Goal: Task Accomplishment & Management: Manage account settings

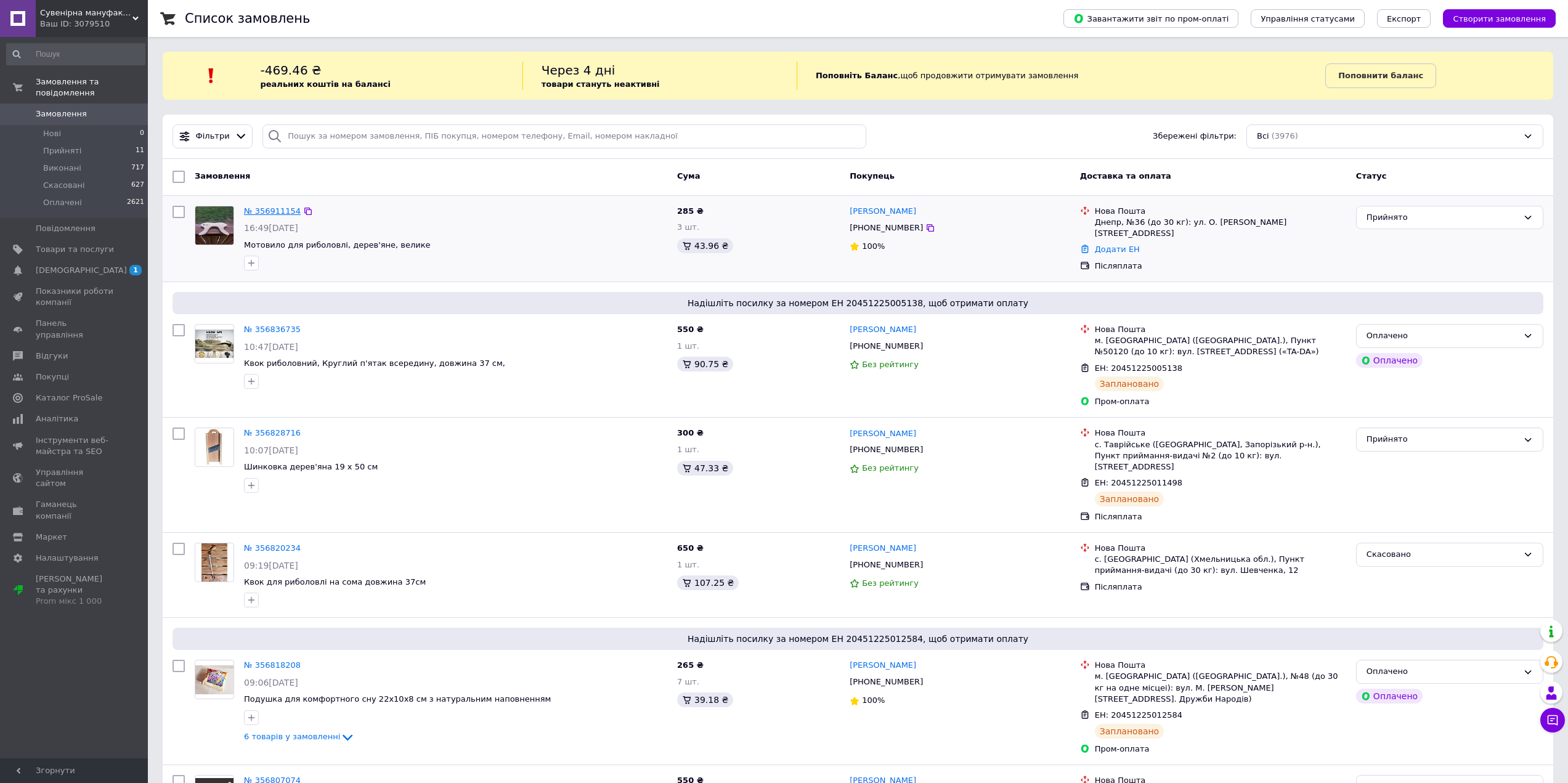
click at [272, 212] on link "№ 356911154" at bounding box center [272, 211] width 57 height 9
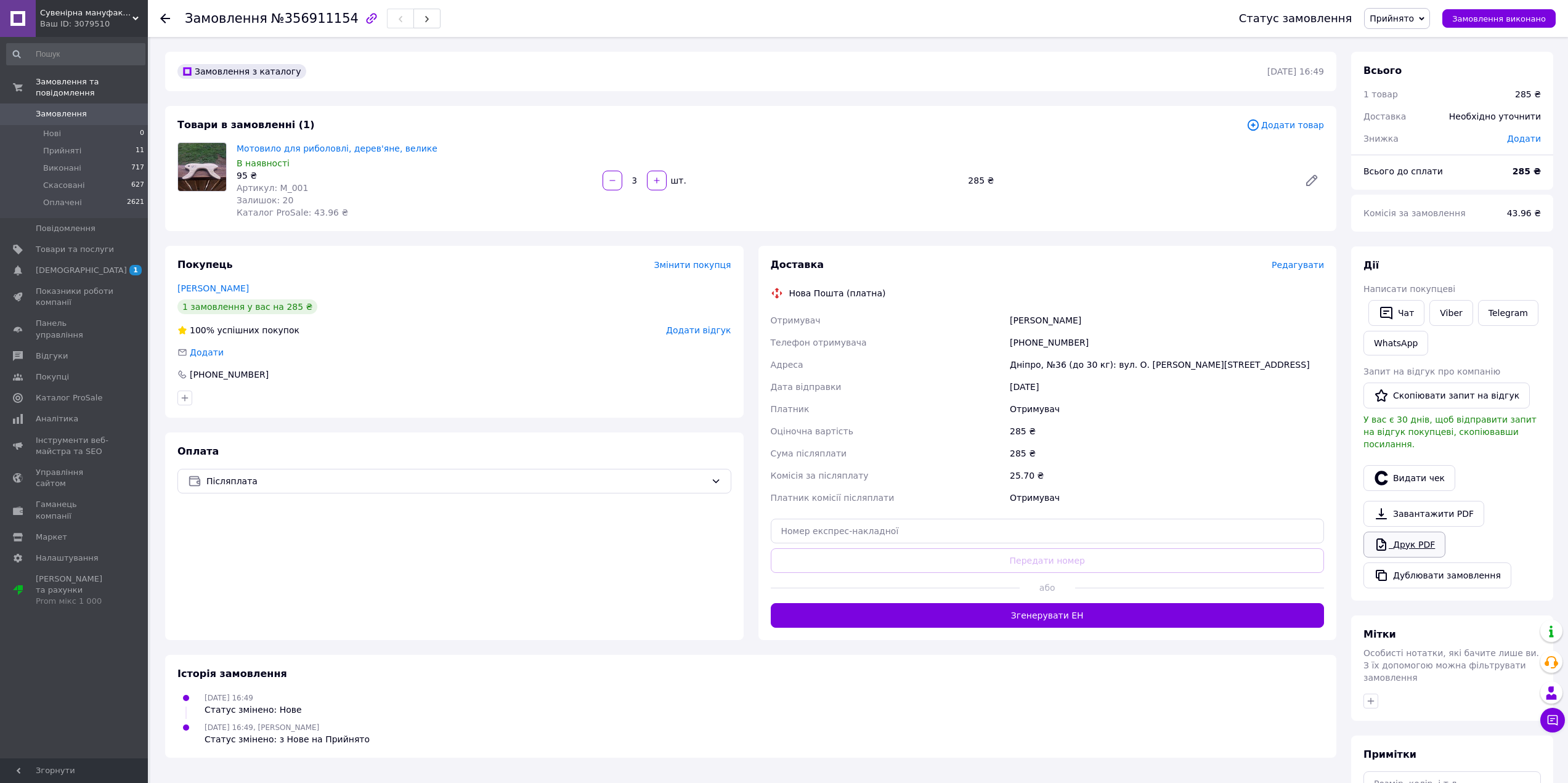
click at [1394, 532] on link "Друк PDF" at bounding box center [1403, 544] width 82 height 26
click at [1005, 619] on button "Згенерувати ЕН" at bounding box center [1048, 615] width 554 height 24
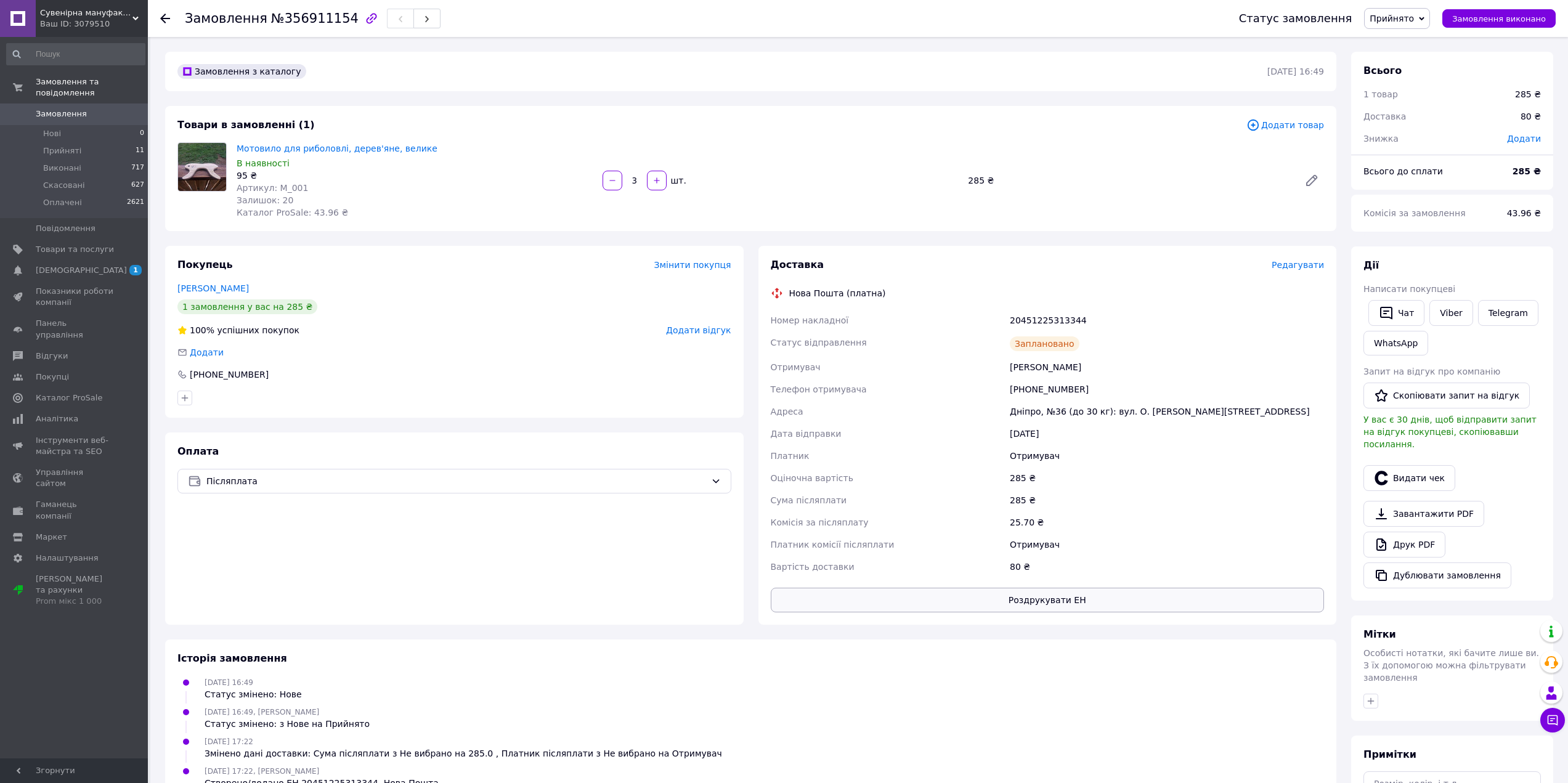
click at [1089, 602] on button "Роздрукувати ЕН" at bounding box center [1048, 599] width 554 height 24
click at [112, 265] on span "[DEMOGRAPHIC_DATA]" at bounding box center [75, 270] width 78 height 11
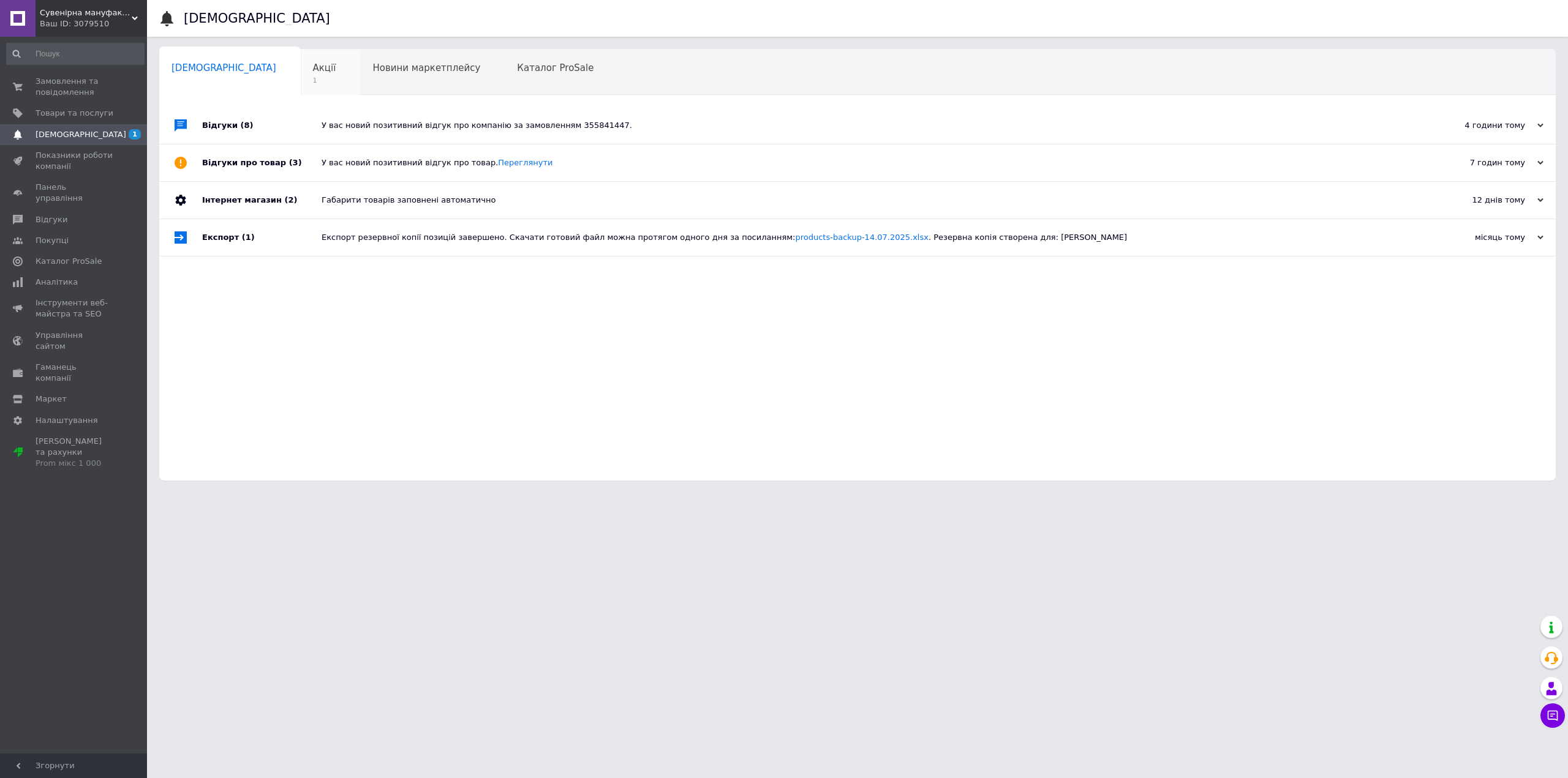
click at [301, 72] on div "Акції 1" at bounding box center [330, 72] width 60 height 47
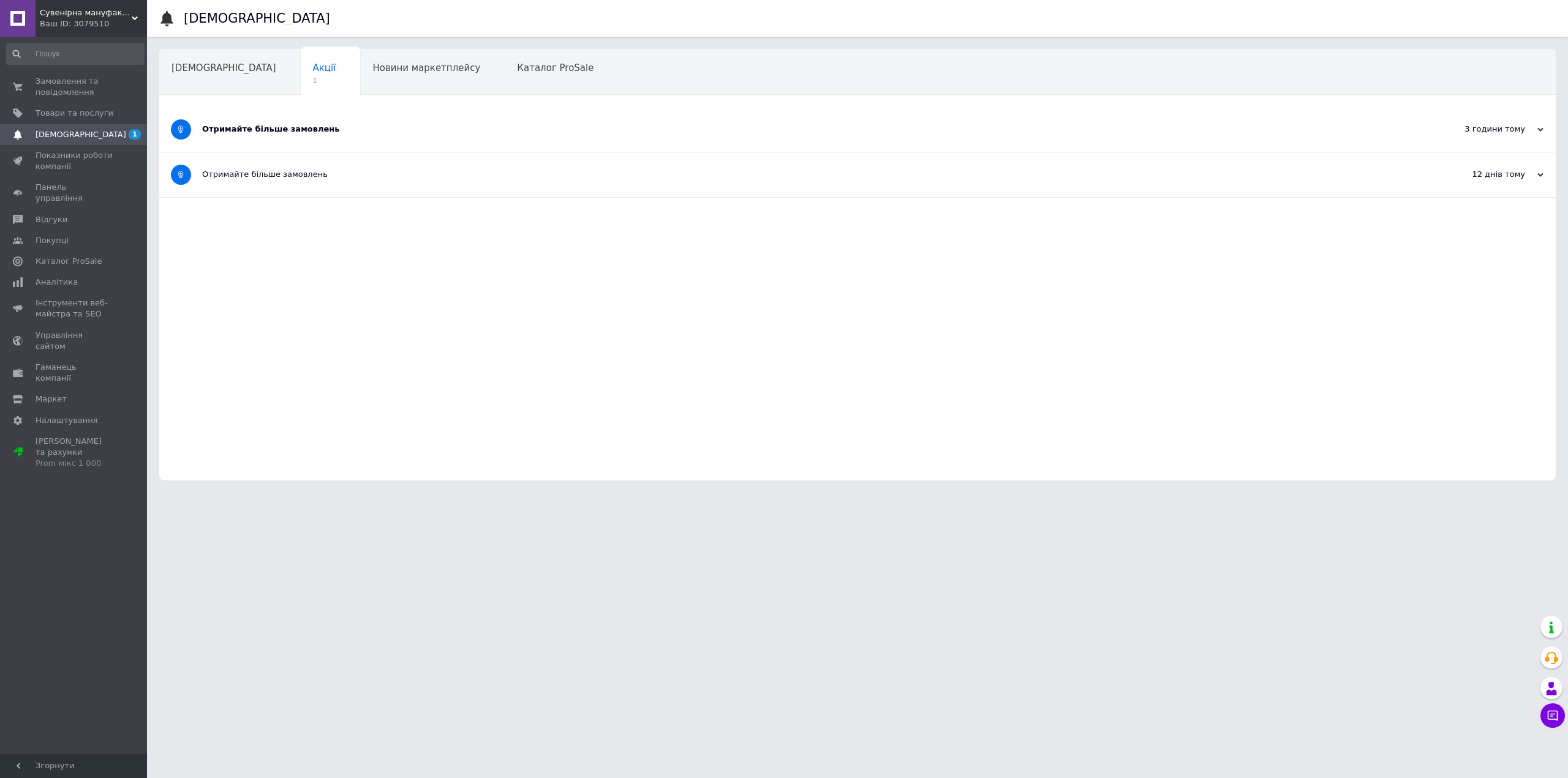
click at [81, 138] on span "[DEMOGRAPHIC_DATA]" at bounding box center [74, 134] width 78 height 11
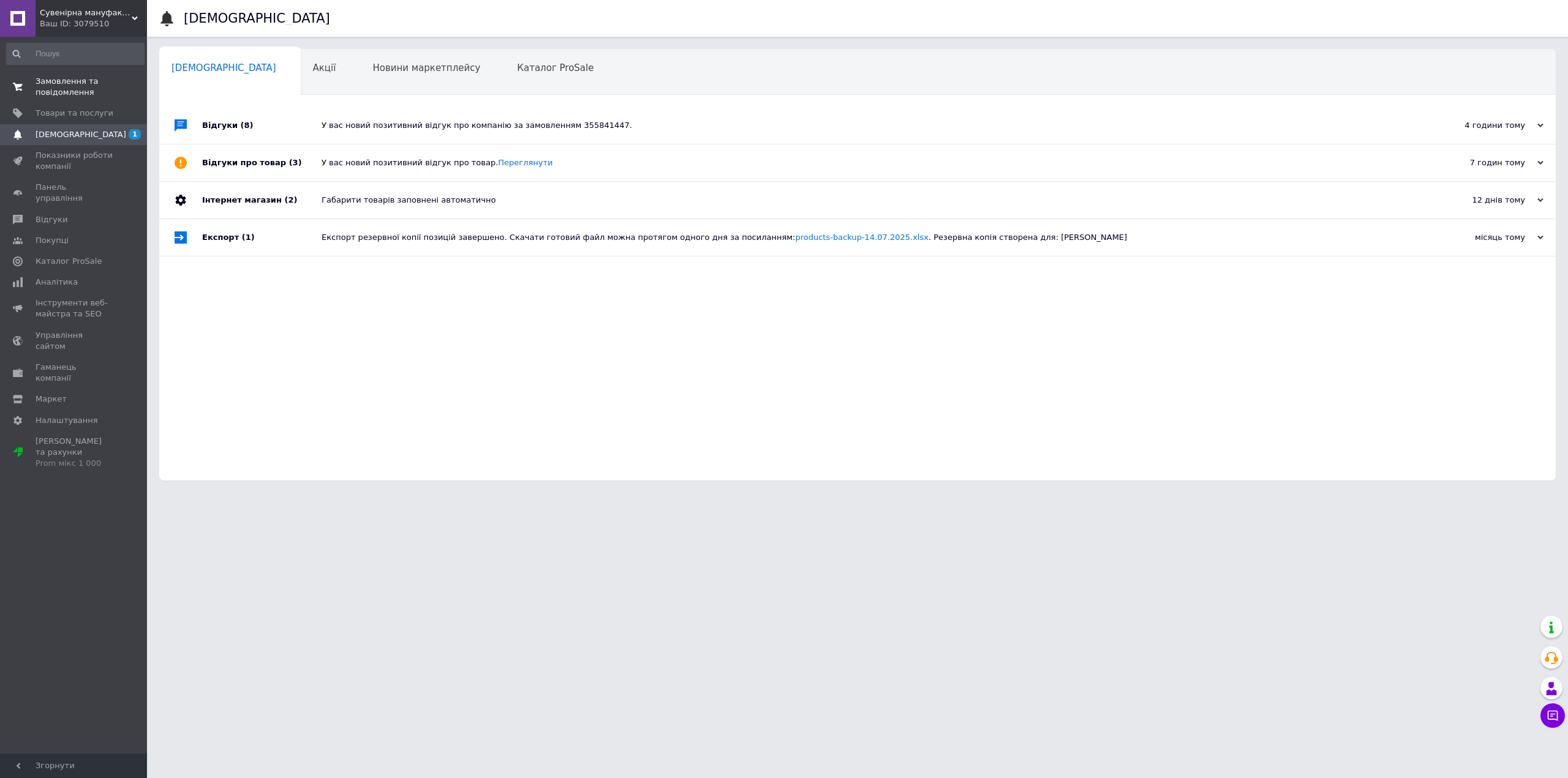
click at [40, 83] on span "Замовлення та повідомлення" at bounding box center [74, 87] width 78 height 22
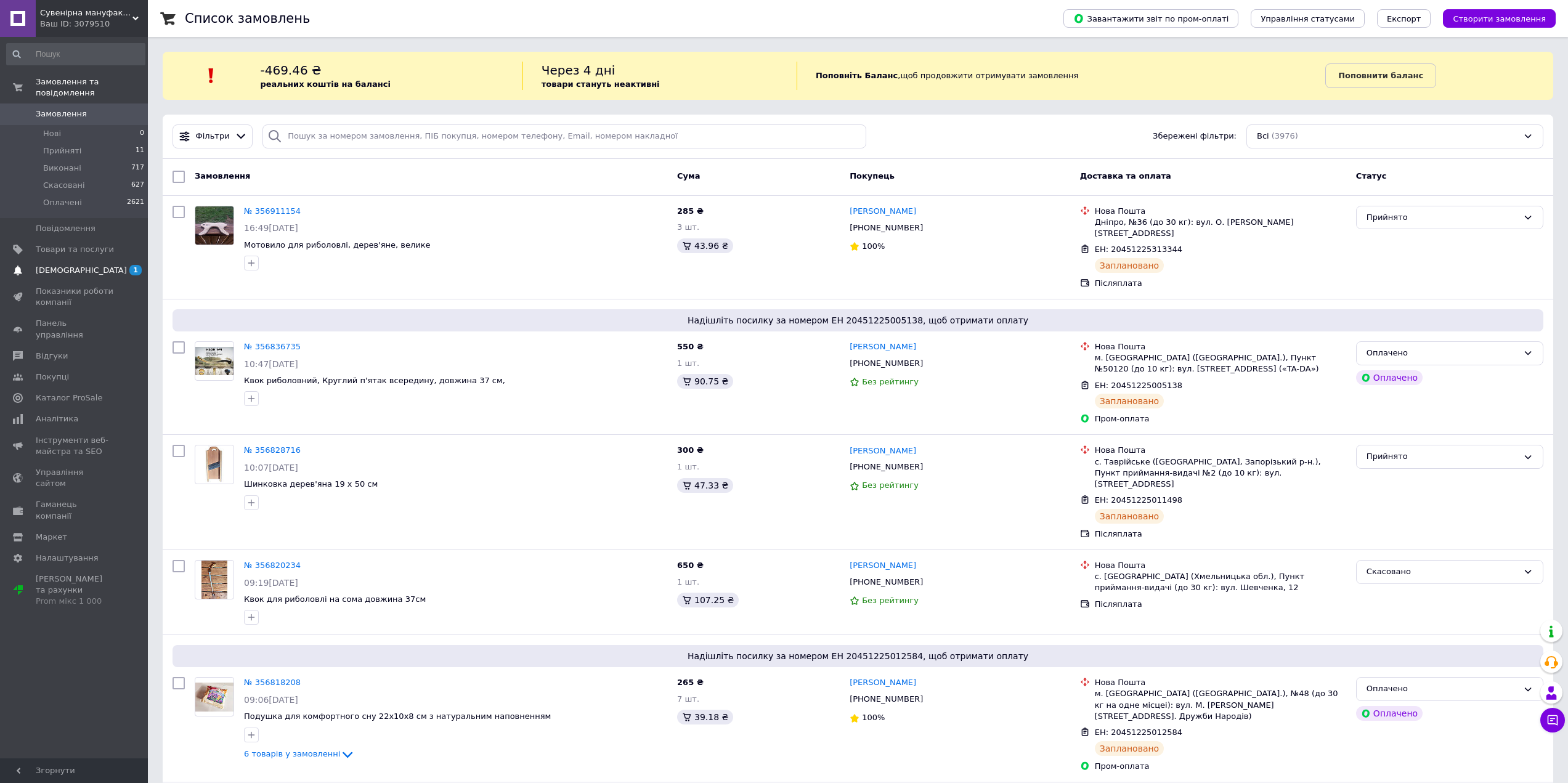
click at [101, 265] on span "[DEMOGRAPHIC_DATA]" at bounding box center [75, 270] width 78 height 11
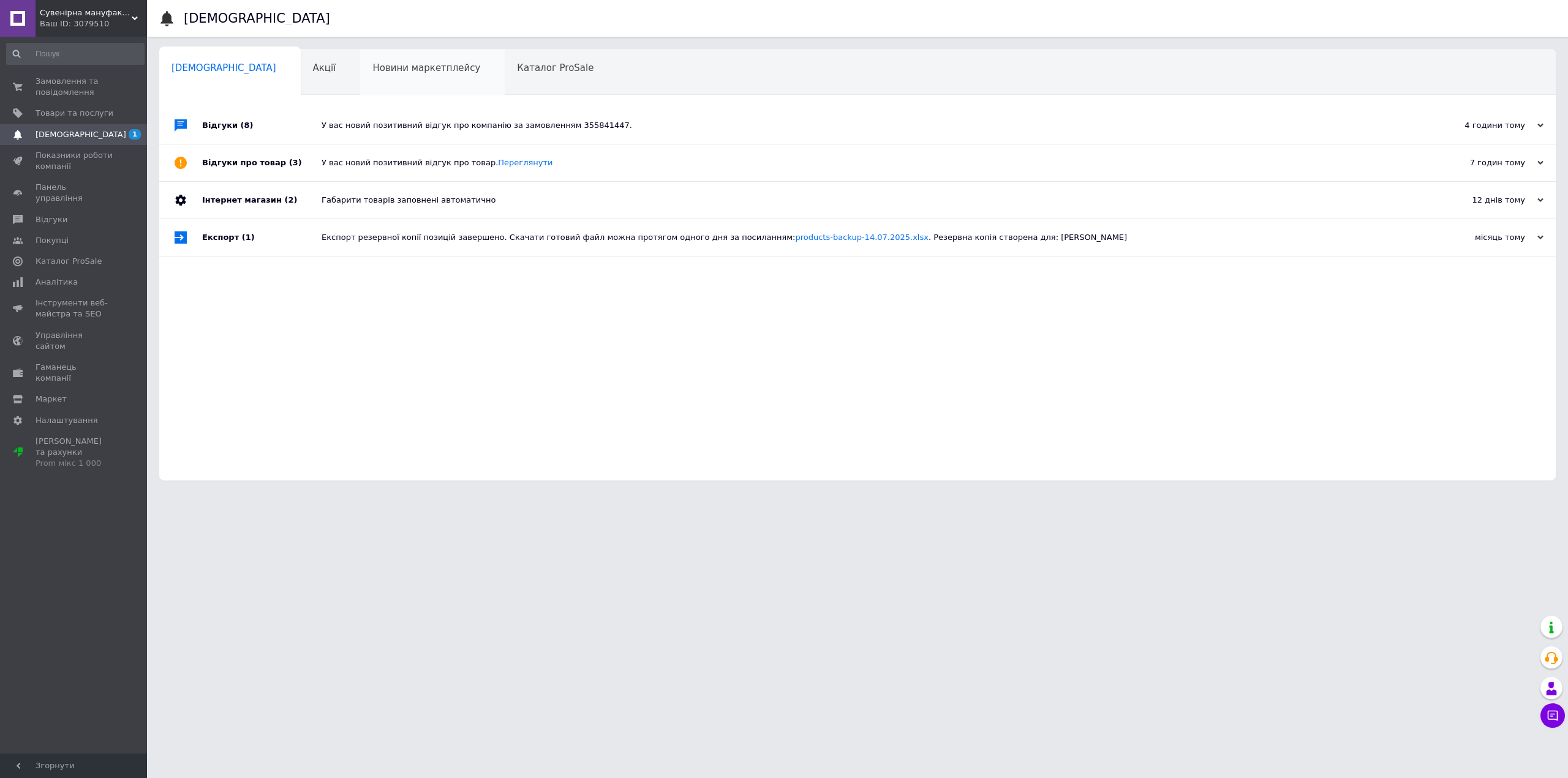
click at [372, 64] on span "Новини маркетплейсу" at bounding box center [426, 68] width 108 height 11
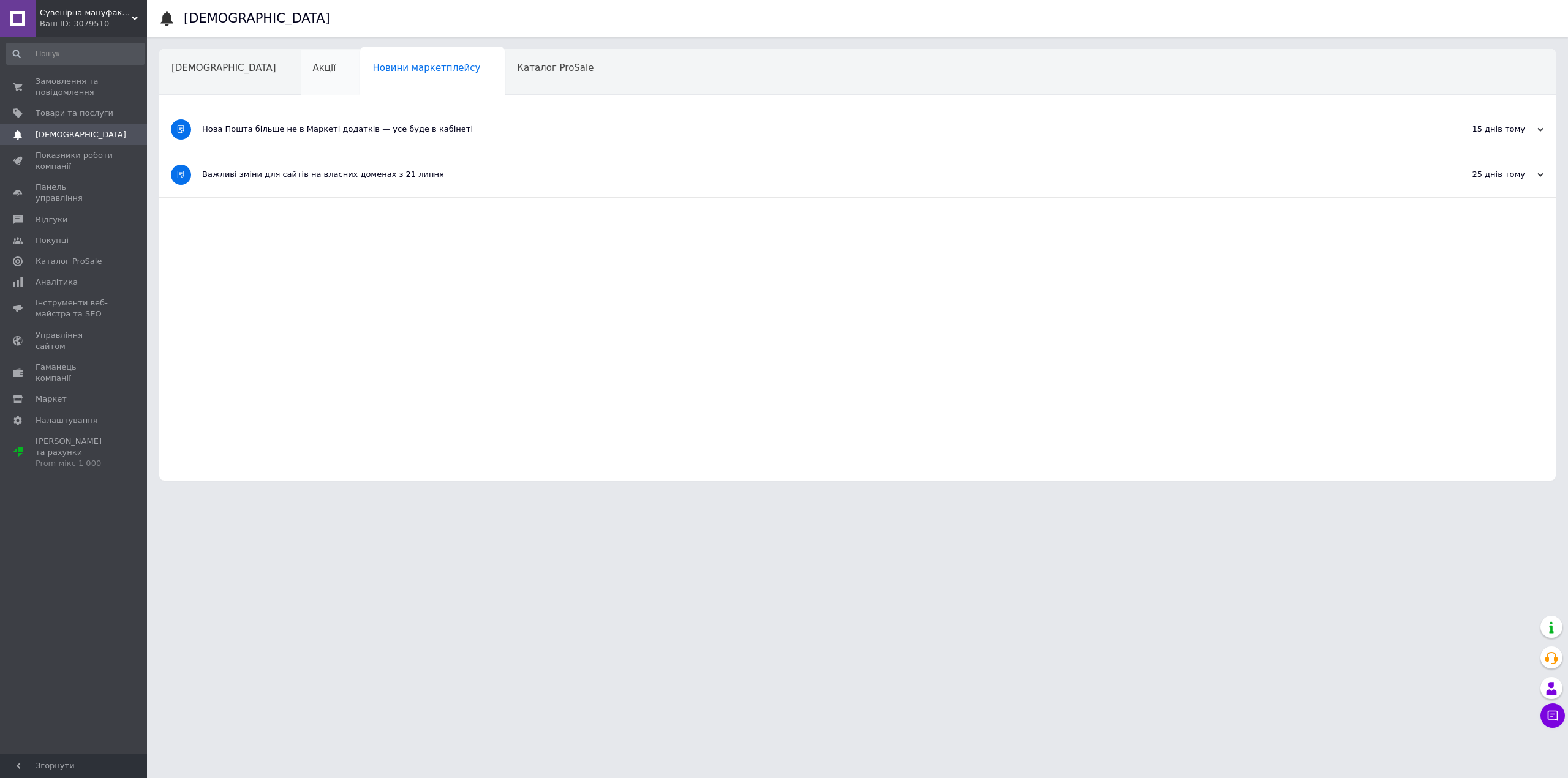
click at [301, 69] on div "Акції" at bounding box center [330, 72] width 60 height 47
click at [81, 92] on span "Замовлення та повідомлення" at bounding box center [74, 87] width 78 height 22
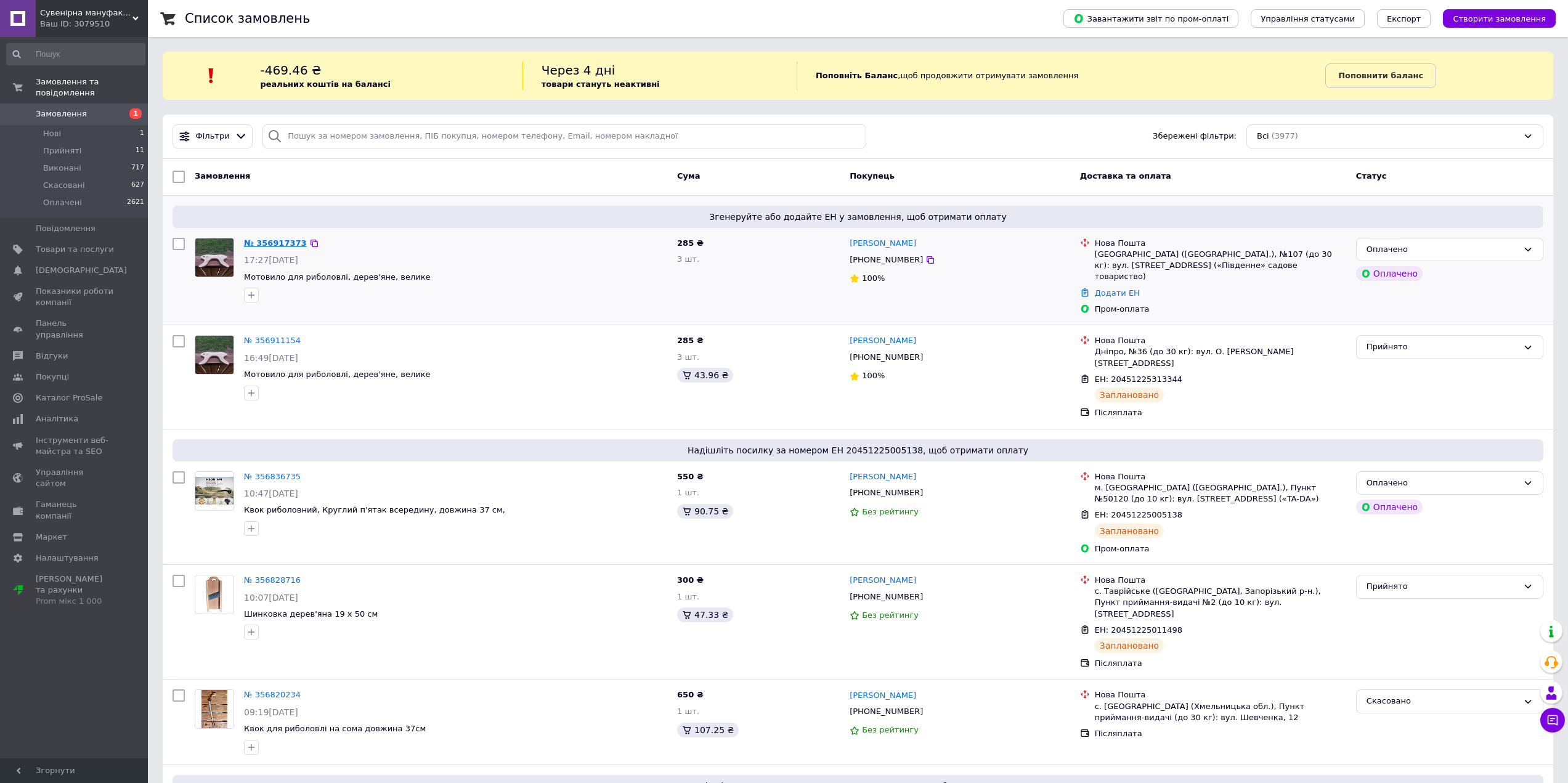
click at [274, 239] on link "№ 356917373" at bounding box center [275, 243] width 63 height 9
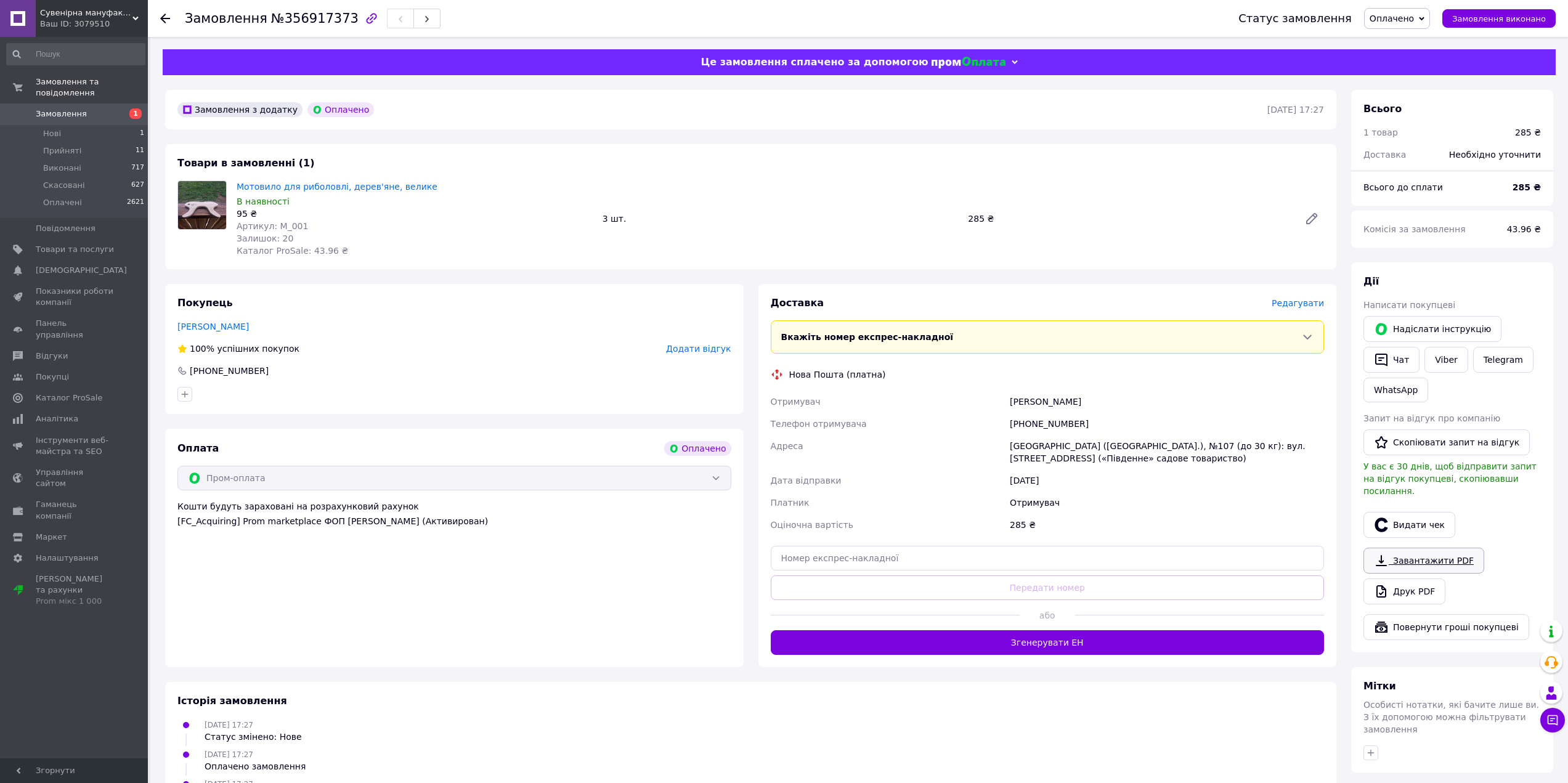
click at [1406, 556] on link "Завантажити PDF" at bounding box center [1423, 561] width 121 height 26
click at [1407, 580] on link "Друк PDF" at bounding box center [1403, 591] width 82 height 26
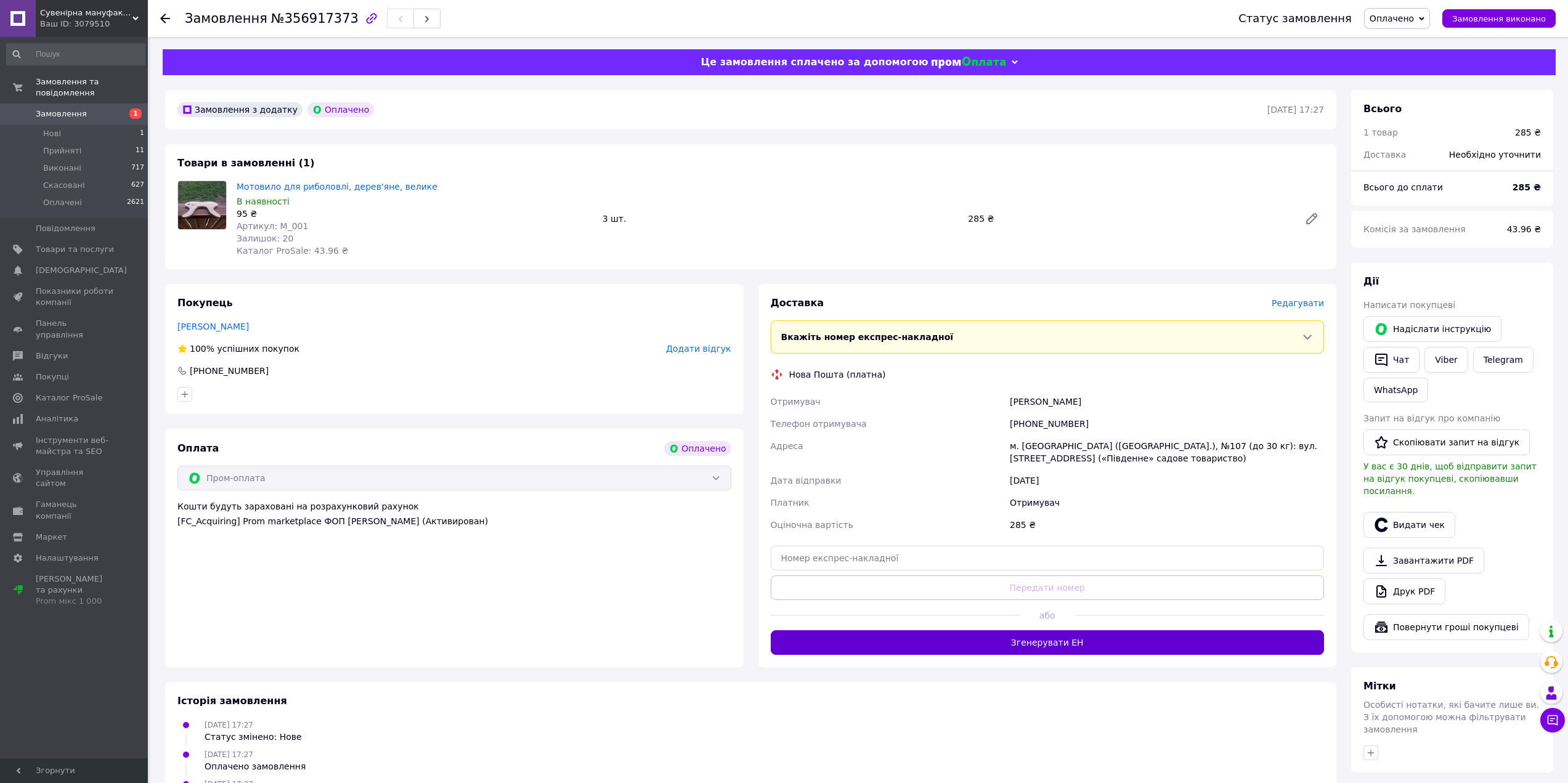
click at [963, 635] on button "Згенерувати ЕН" at bounding box center [1048, 643] width 554 height 24
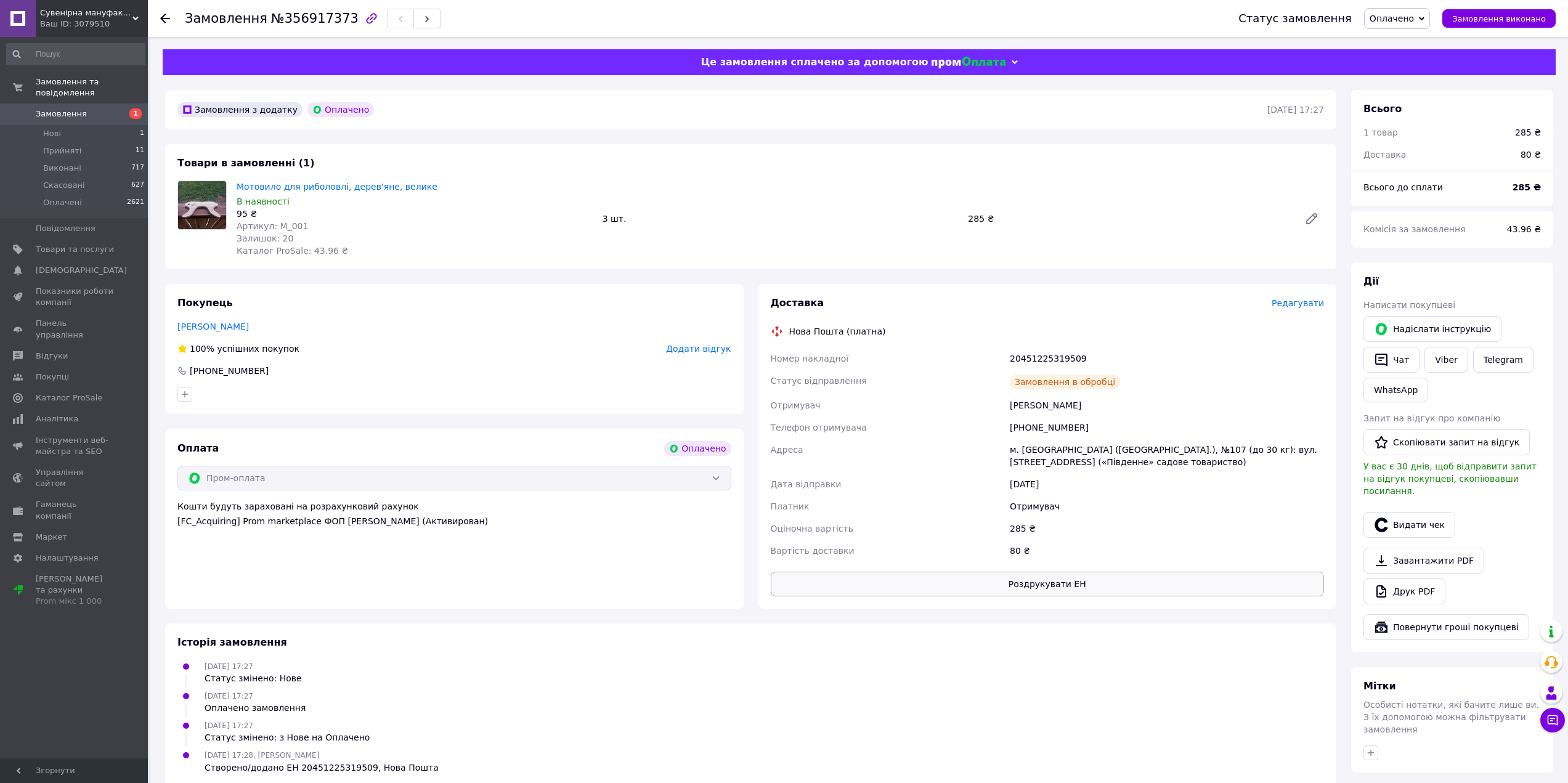
click at [1039, 586] on button "Роздрукувати ЕН" at bounding box center [1048, 583] width 554 height 24
click at [103, 109] on span "Замовлення" at bounding box center [75, 114] width 78 height 11
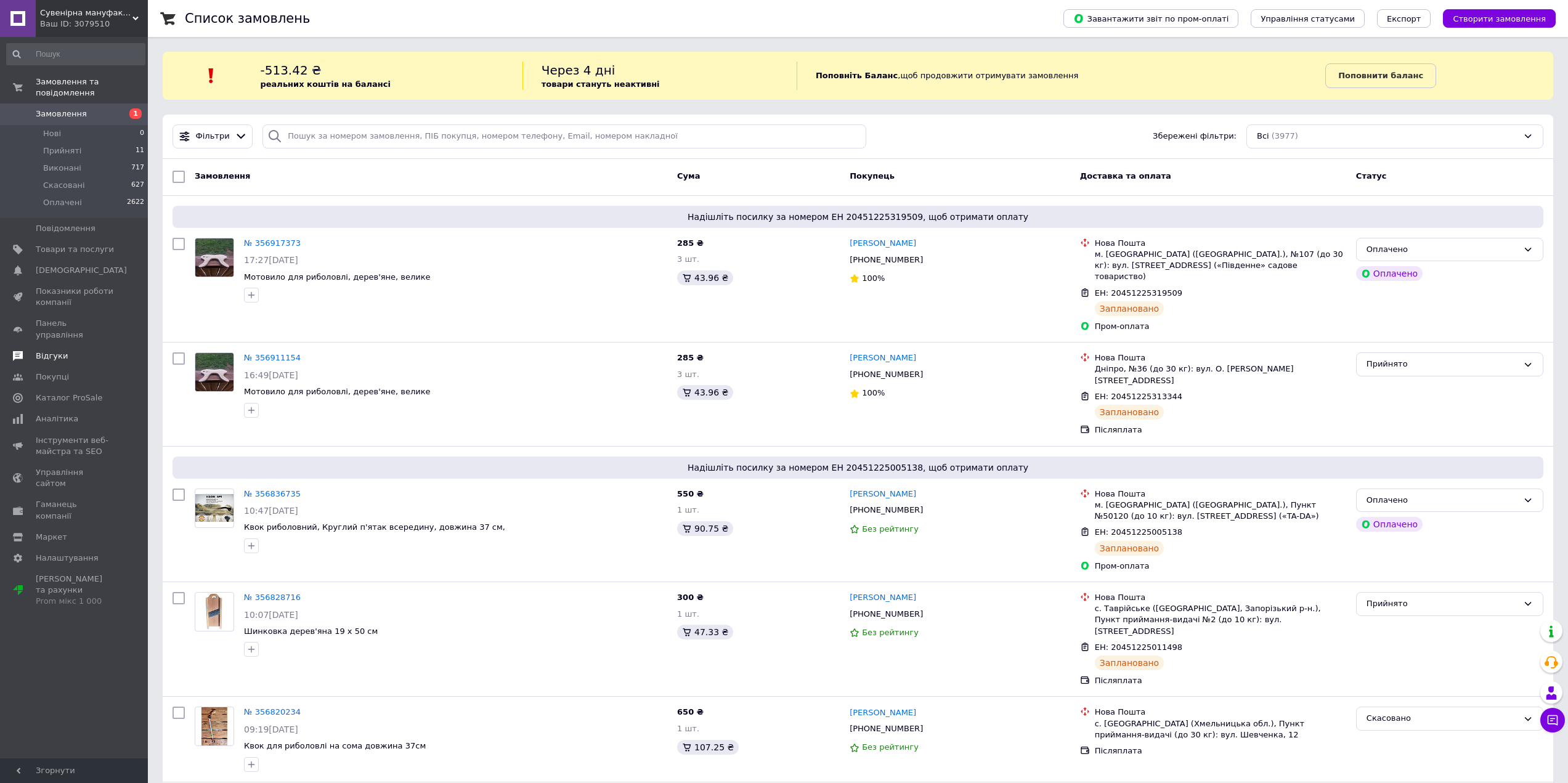
click at [42, 351] on span "Відгуки" at bounding box center [52, 356] width 32 height 11
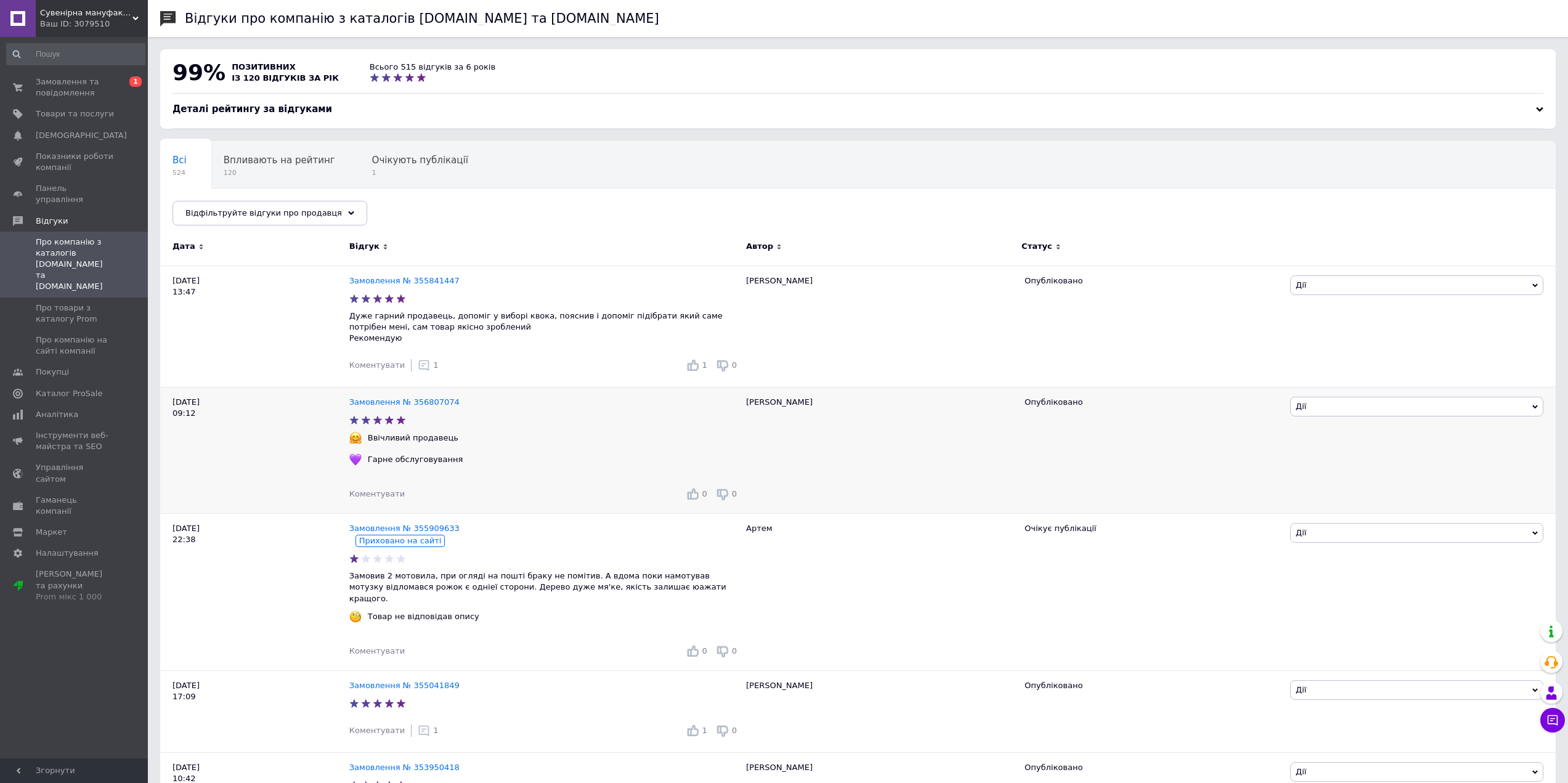
scroll to position [123, 0]
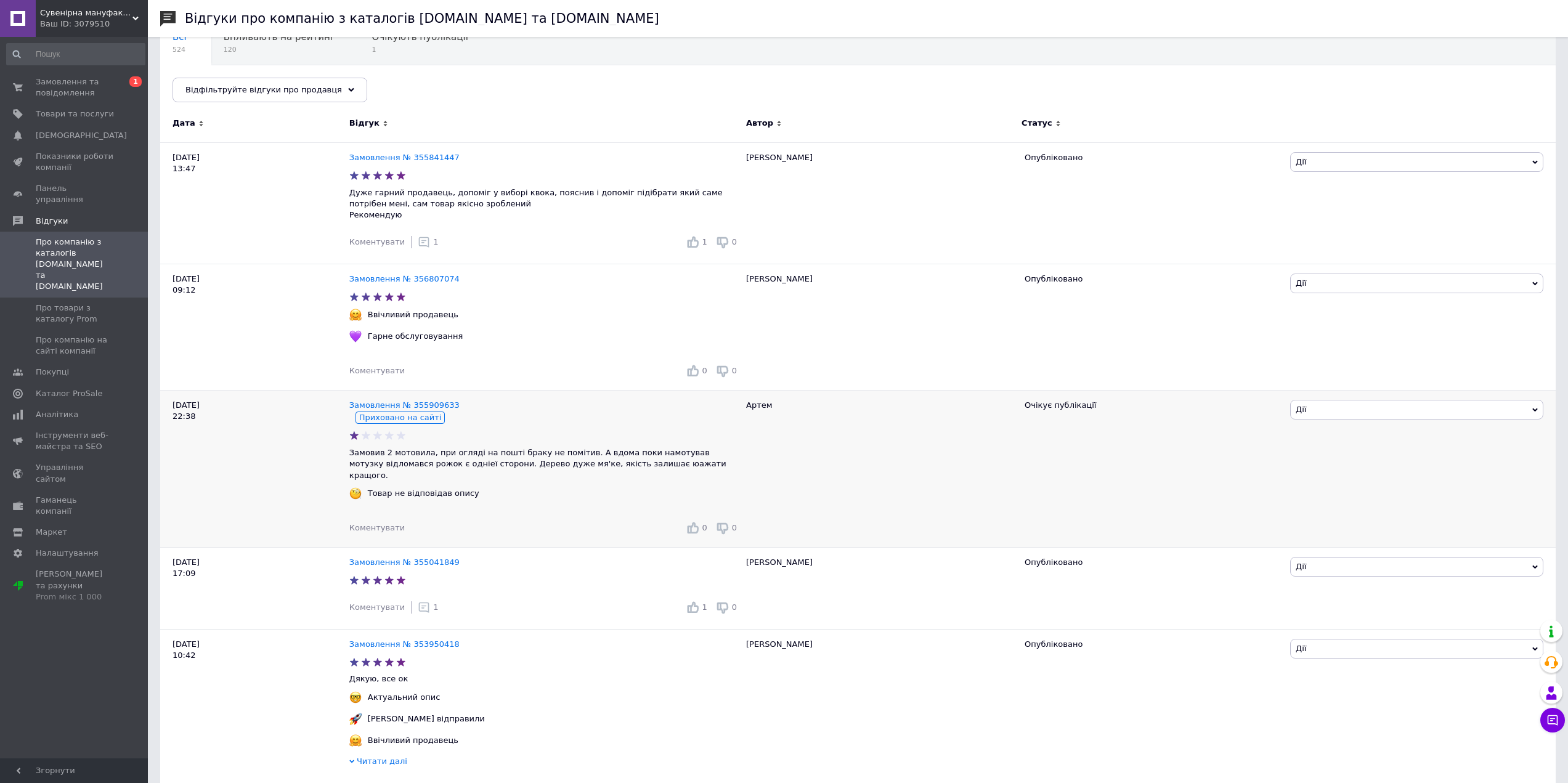
click at [497, 429] on div "Замовлення № 355909633 Приховано на сайті Замовив 2 мотовила, при огляді на пош…" at bounding box center [544, 469] width 390 height 158
click at [456, 472] on div "Замовлення № 355909633 Приховано на сайті Замовив 2 мотовила, при огляді на пош…" at bounding box center [544, 469] width 390 height 158
click at [472, 477] on div "Замовлення № 355909633 Приховано на сайті Замовив 2 мотовила, при огляді на пош…" at bounding box center [544, 469] width 390 height 158
click at [412, 488] on div "Товар не відповідав опису" at bounding box center [423, 493] width 118 height 11
click at [376, 469] on p "Замовив 2 мотовила, при огляді на пошті браку не помітив. А вдома поки намотува…" at bounding box center [544, 464] width 390 height 34
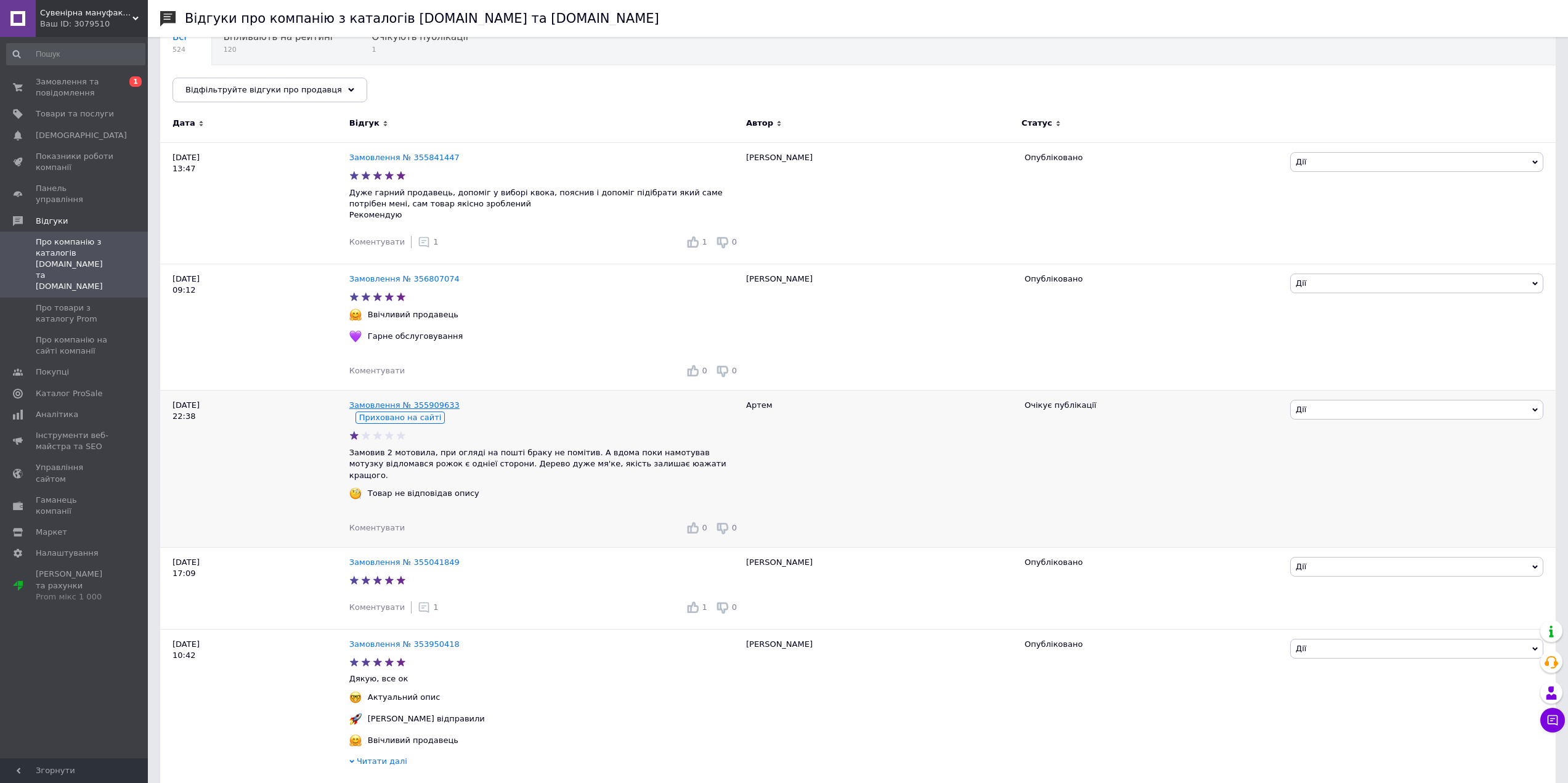
click at [388, 410] on link "Замовлення № 355909633" at bounding box center [404, 405] width 111 height 9
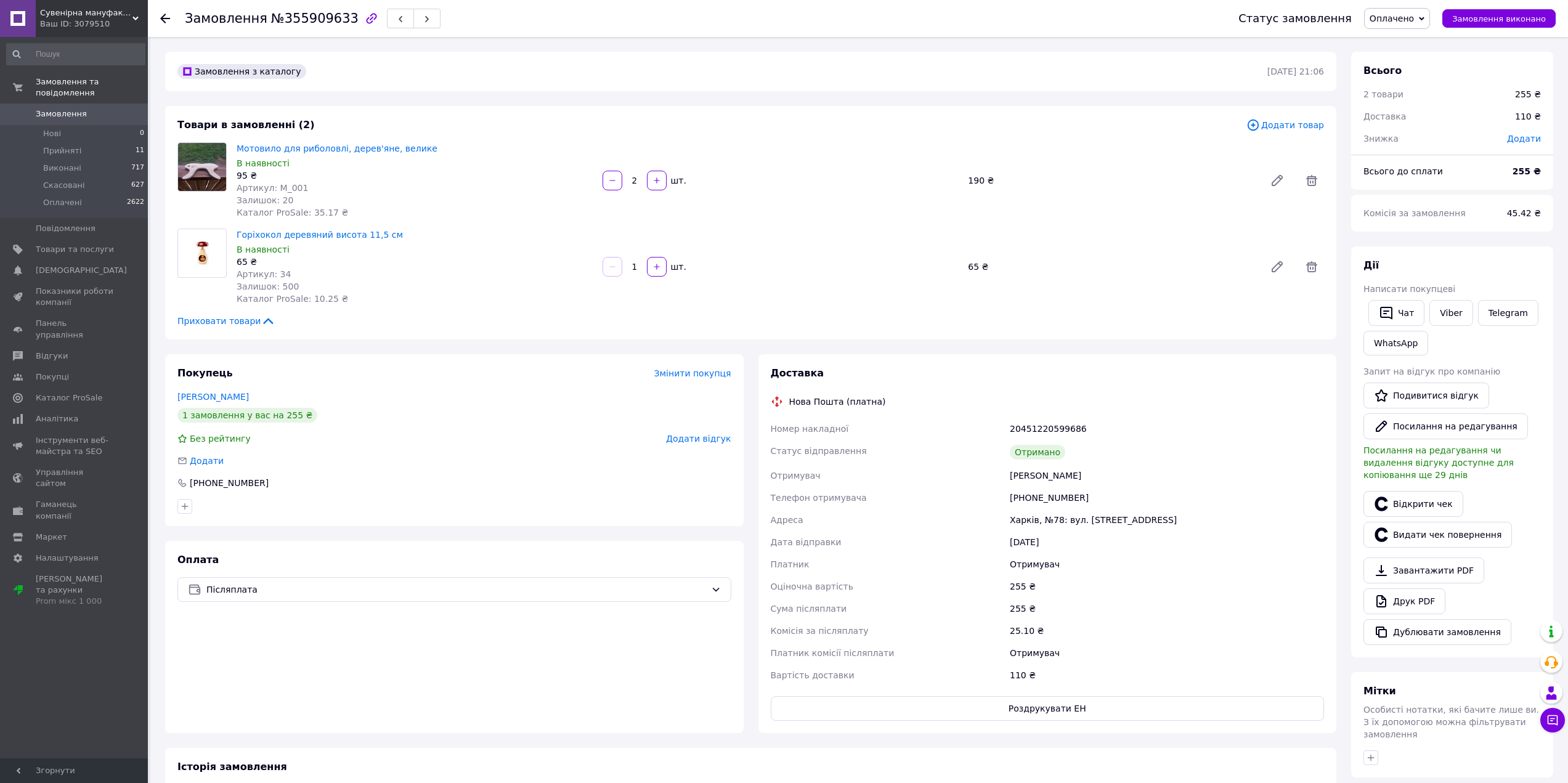
click at [62, 109] on span "Замовлення" at bounding box center [61, 114] width 51 height 11
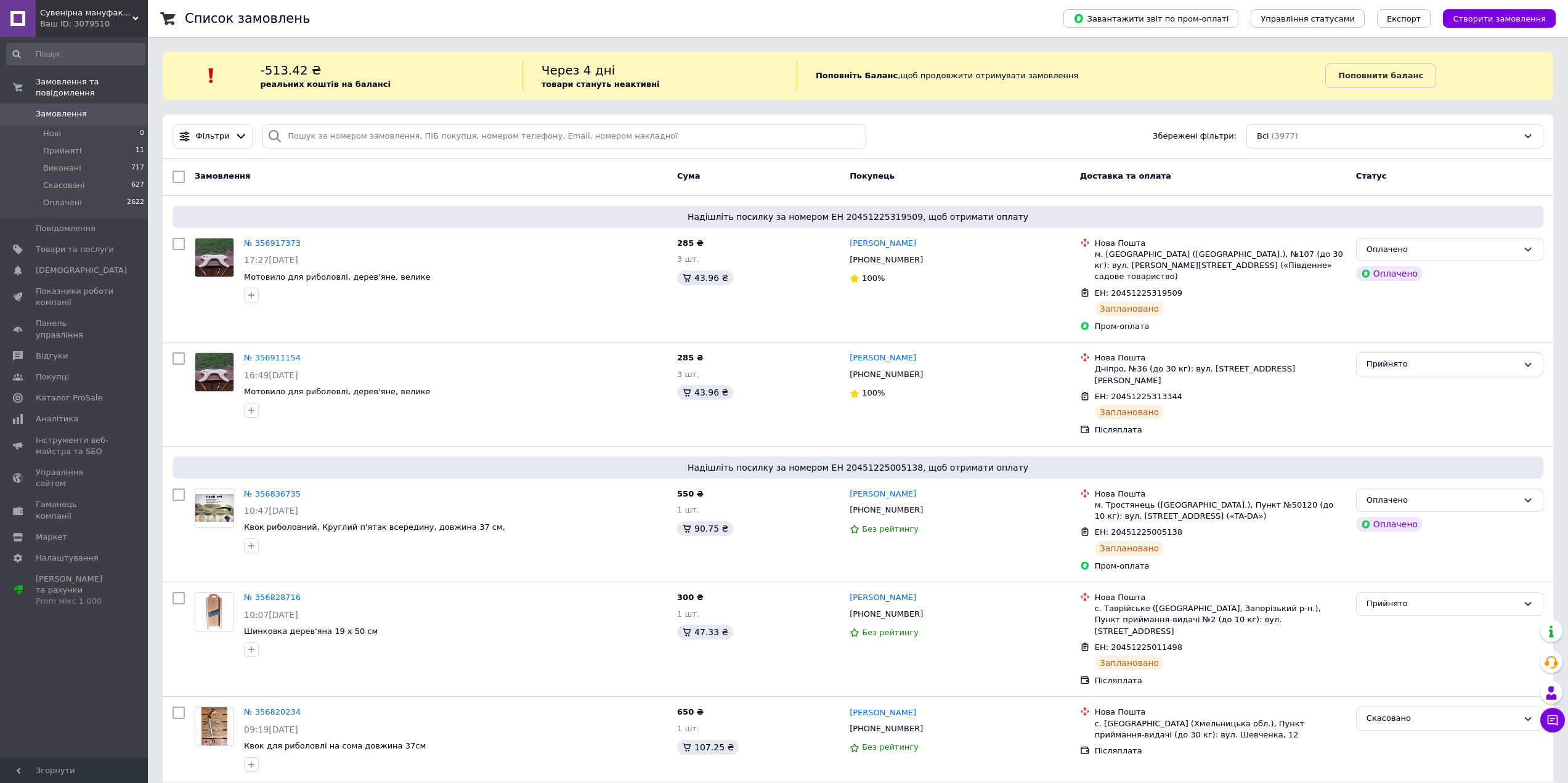
click at [53, 109] on span "Замовлення" at bounding box center [61, 114] width 51 height 11
click at [76, 244] on span "Товари та послуги" at bounding box center [75, 249] width 78 height 11
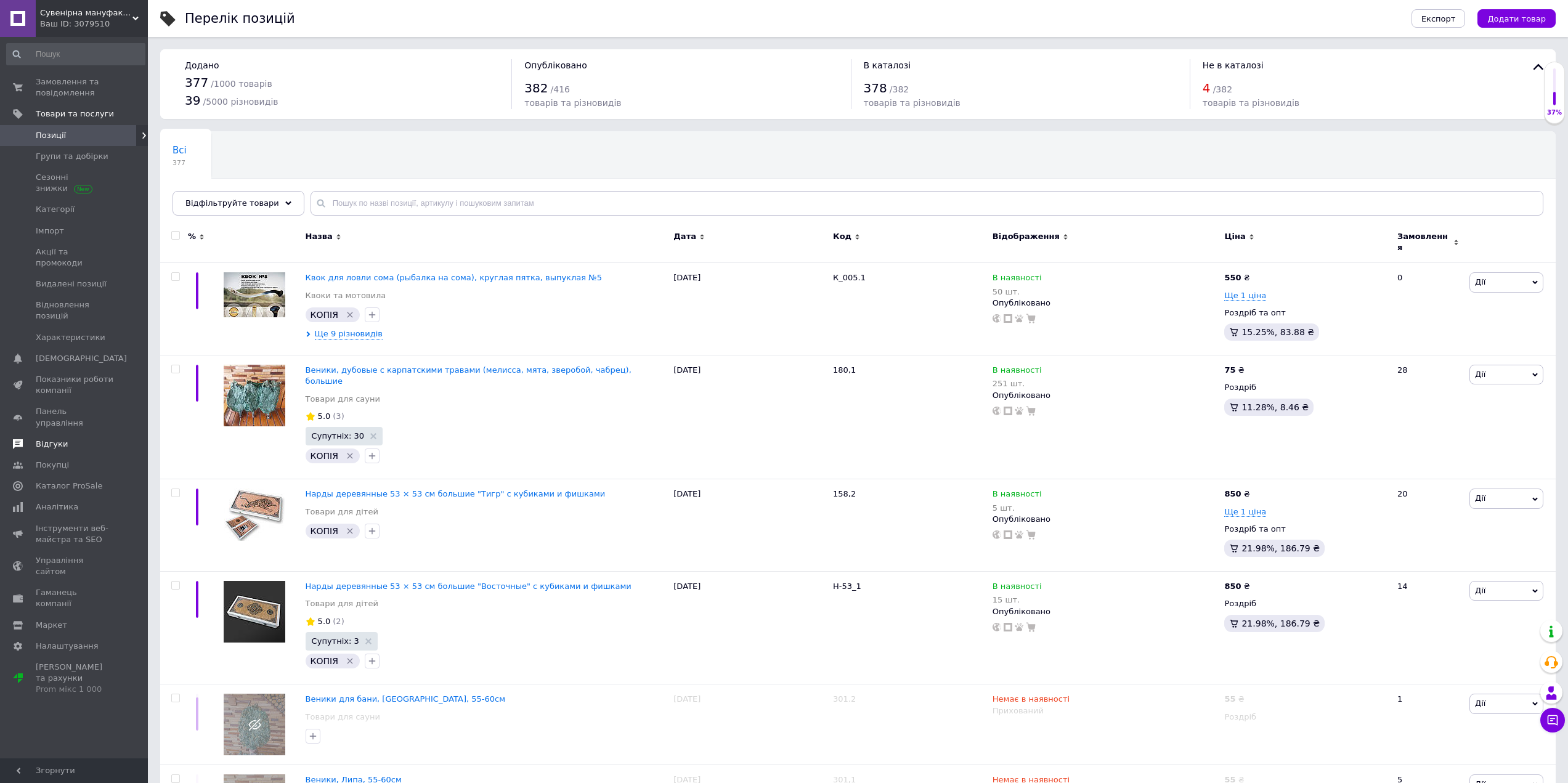
click at [43, 439] on span "Відгуки" at bounding box center [52, 445] width 32 height 11
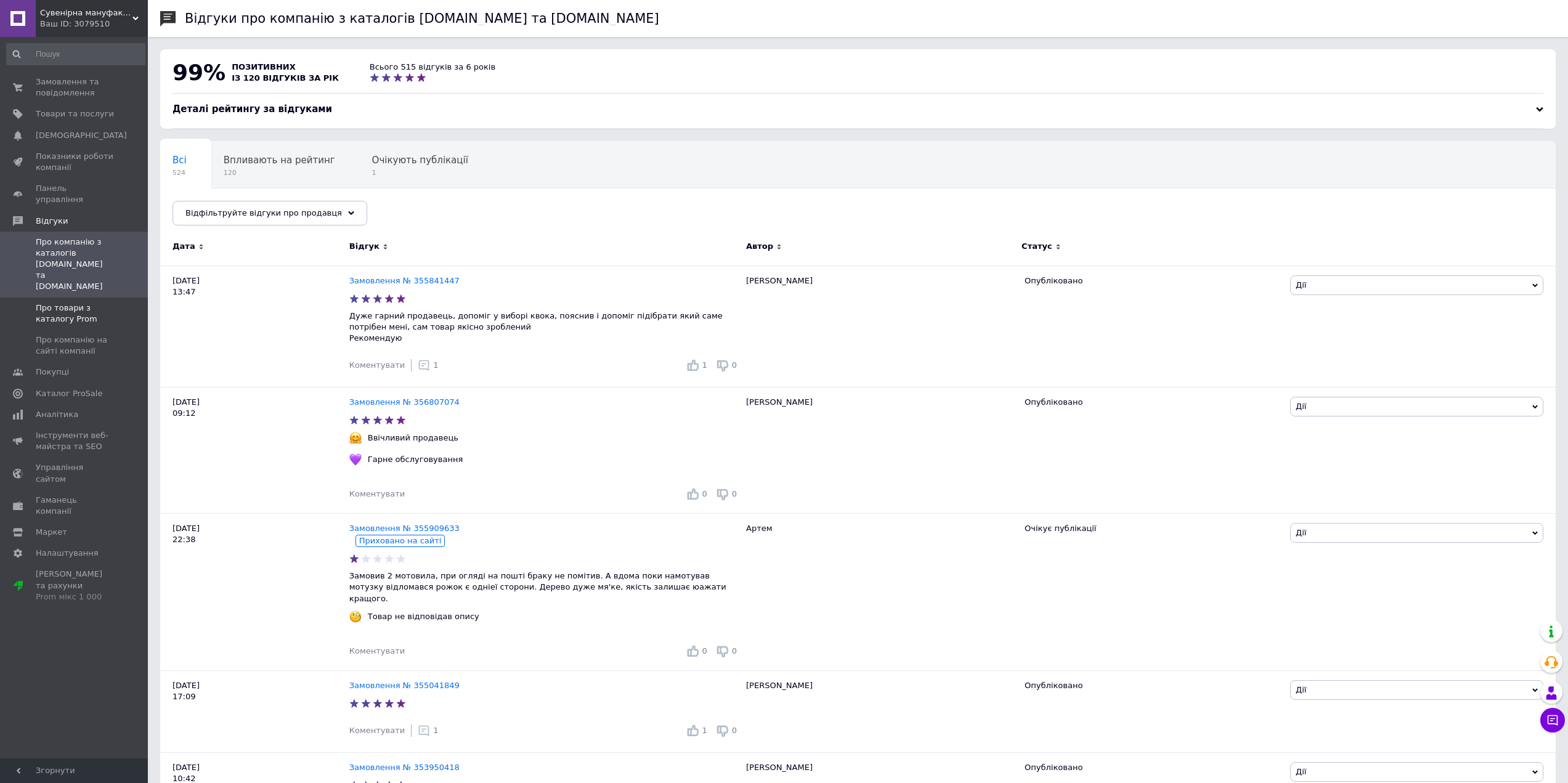
click at [58, 302] on span "Про товари з каталогу Prom" at bounding box center [75, 313] width 78 height 22
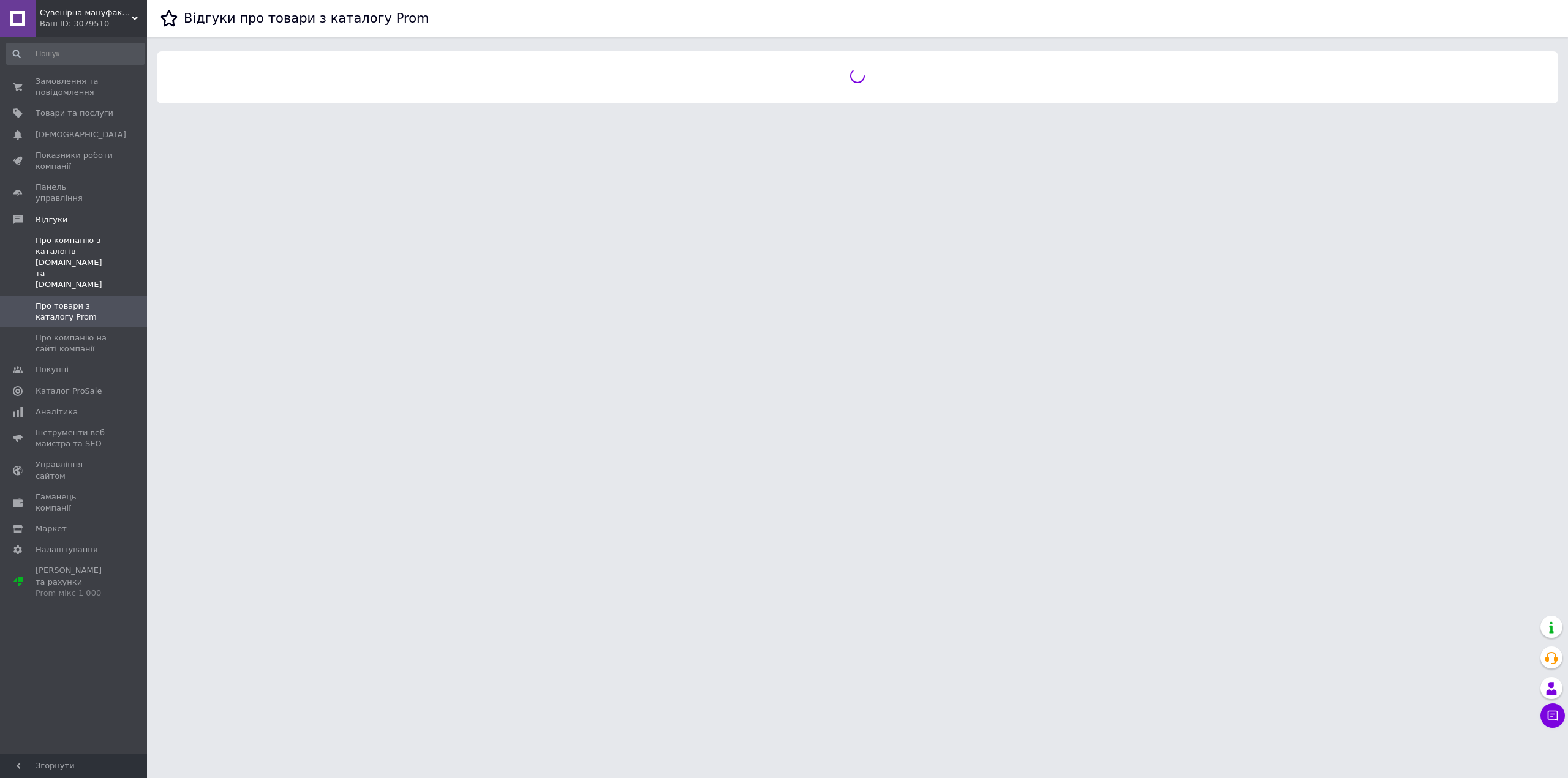
click at [75, 254] on span "Про компанію з каталогів [DOMAIN_NAME] та [DOMAIN_NAME]" at bounding box center [74, 263] width 78 height 55
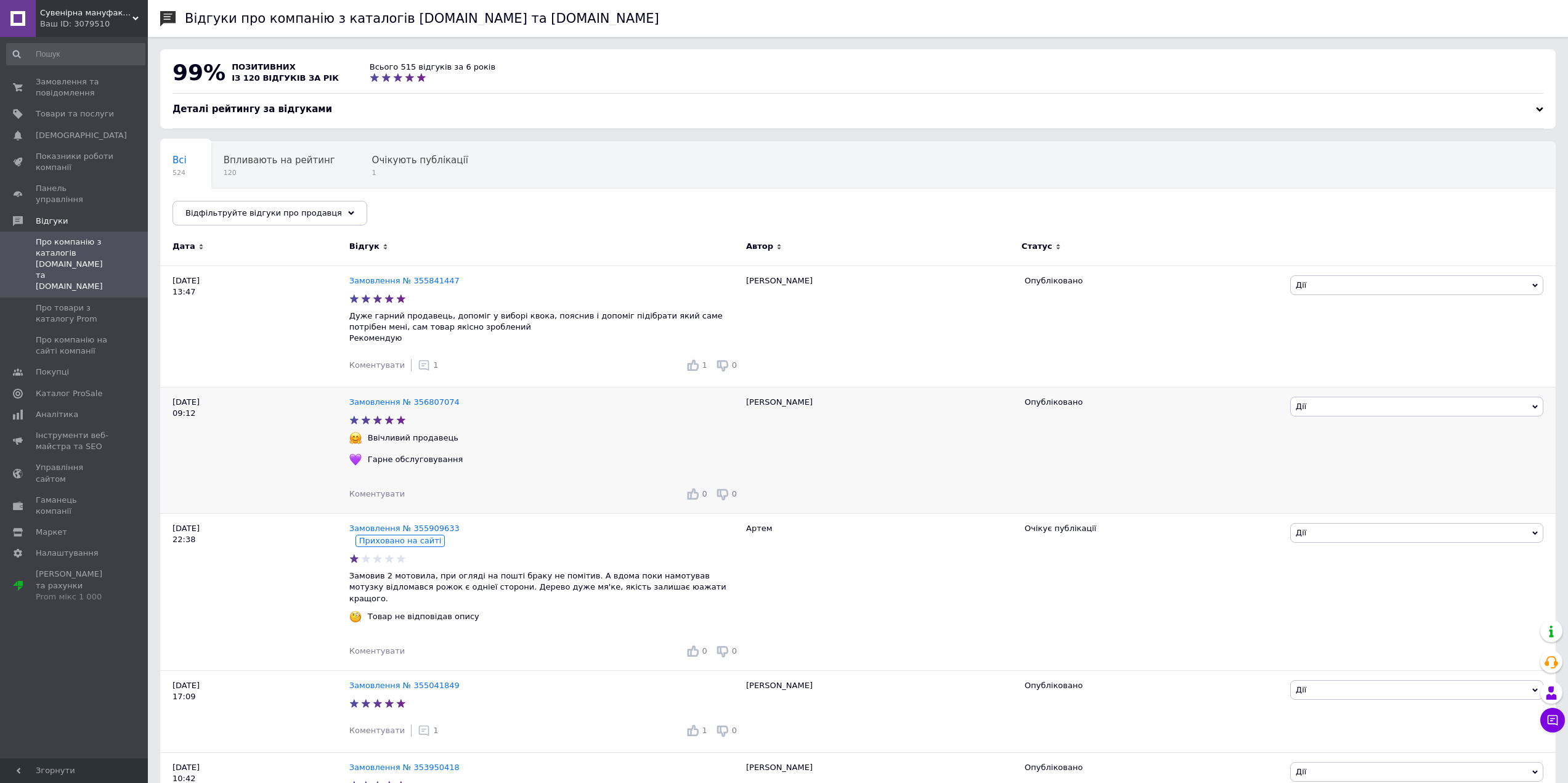
click at [694, 500] on icon at bounding box center [693, 494] width 13 height 13
click at [392, 498] on span "Коментувати" at bounding box center [377, 494] width 56 height 9
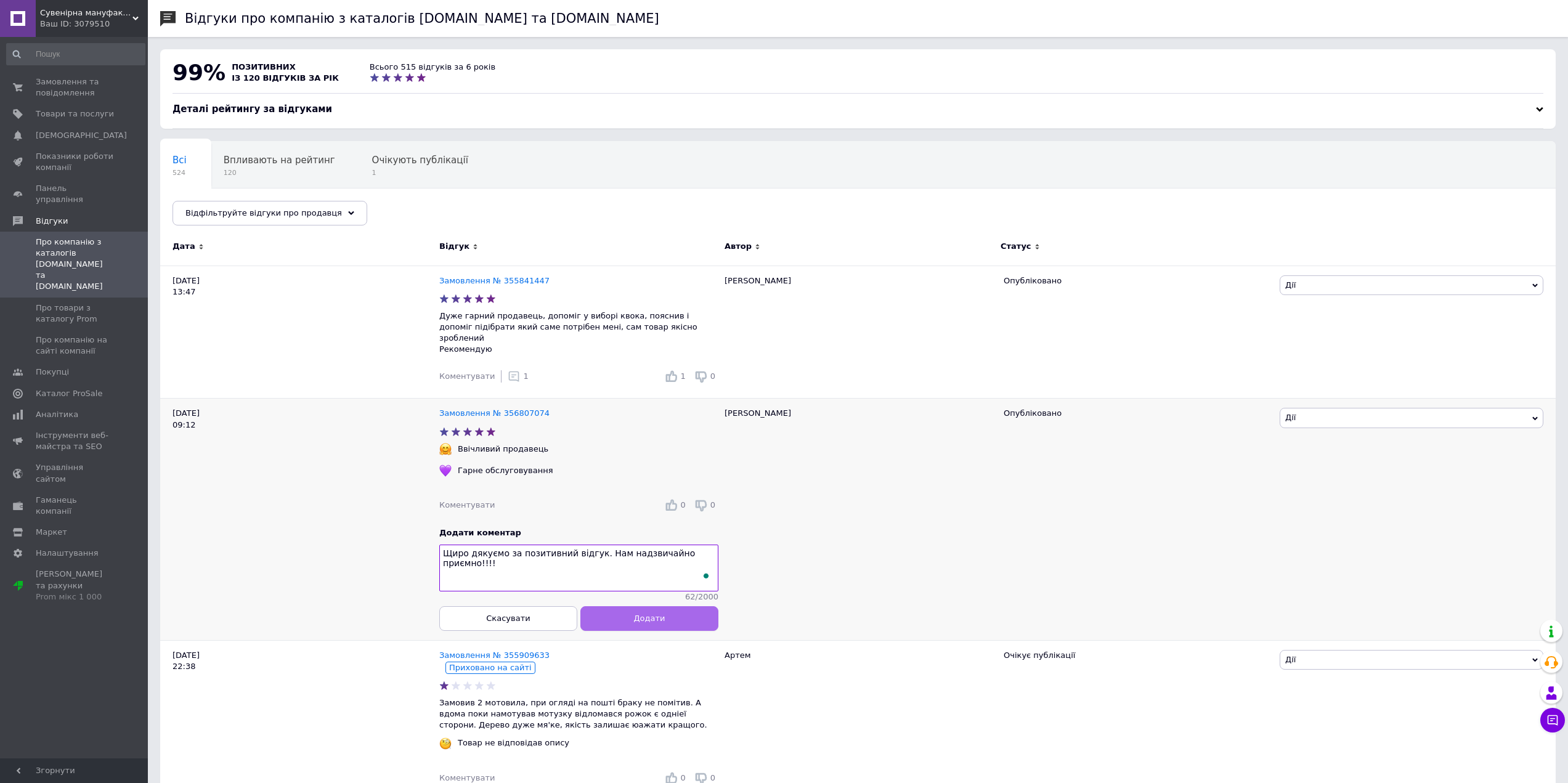
type textarea "Щиро дякуємо за позитивний відгук. Нам надзвичайно приємно!!!!"
click at [605, 619] on button "Додати" at bounding box center [649, 618] width 138 height 24
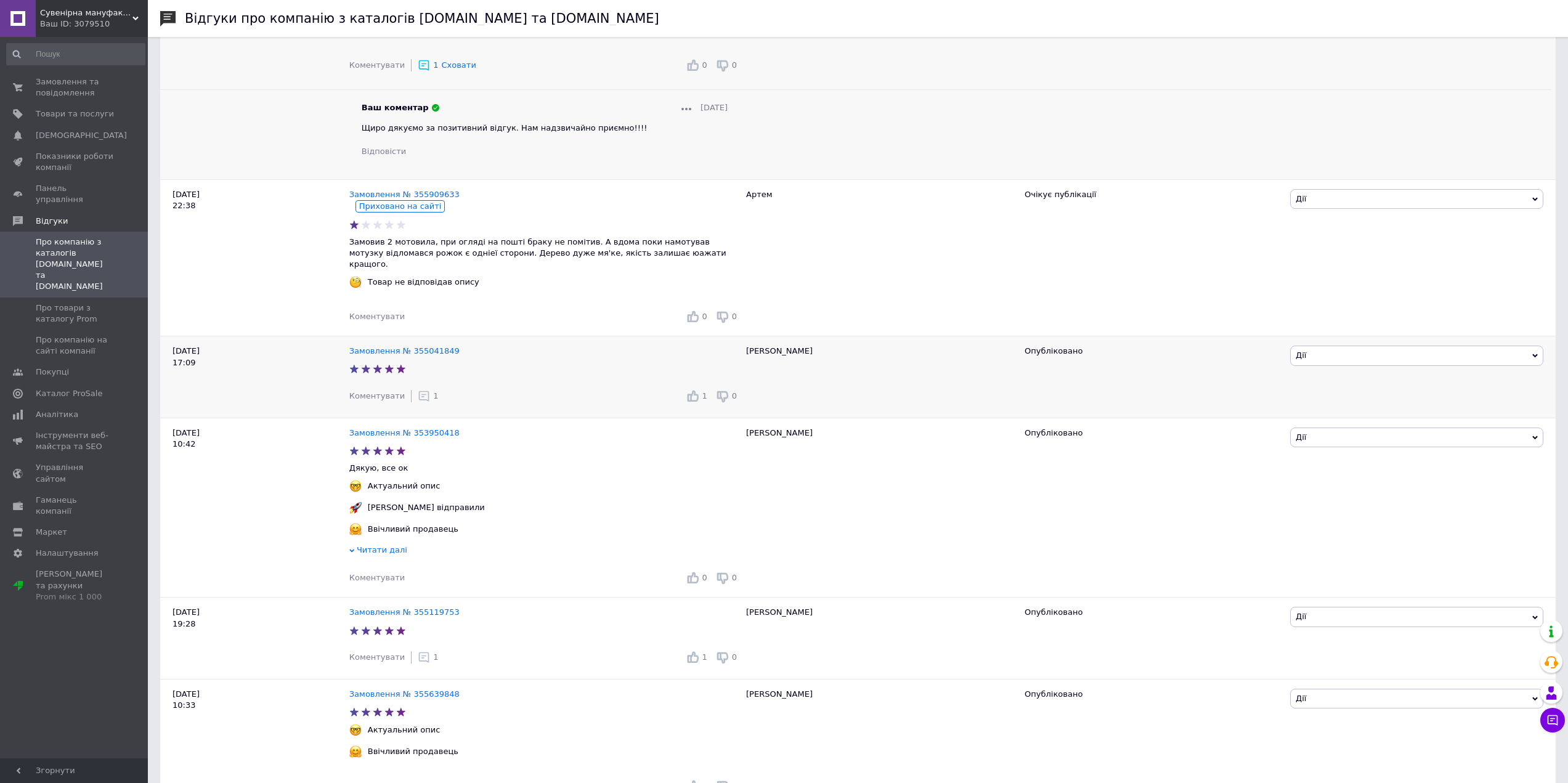
scroll to position [493, 0]
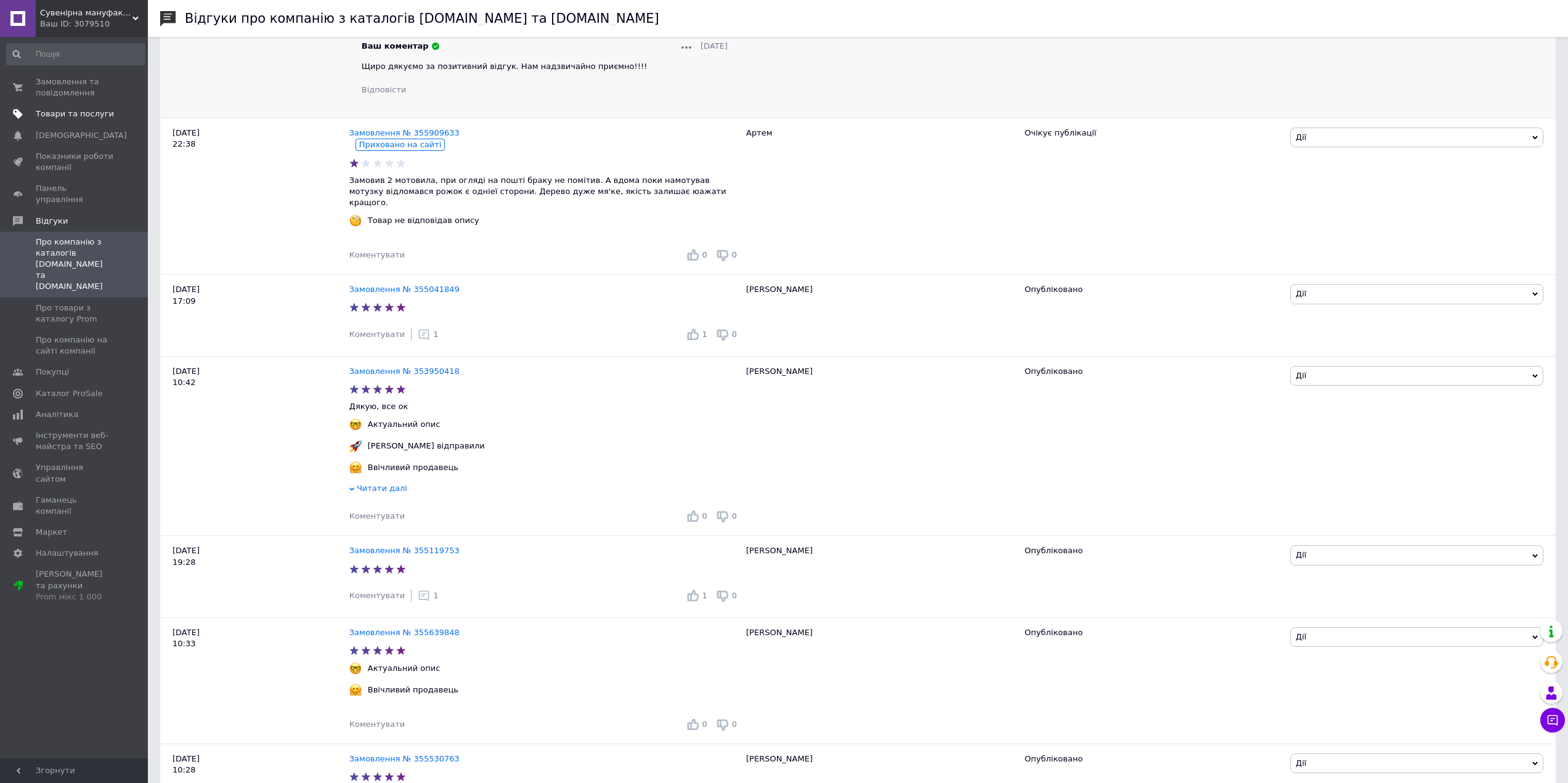
click at [67, 111] on span "Товари та послуги" at bounding box center [75, 114] width 78 height 11
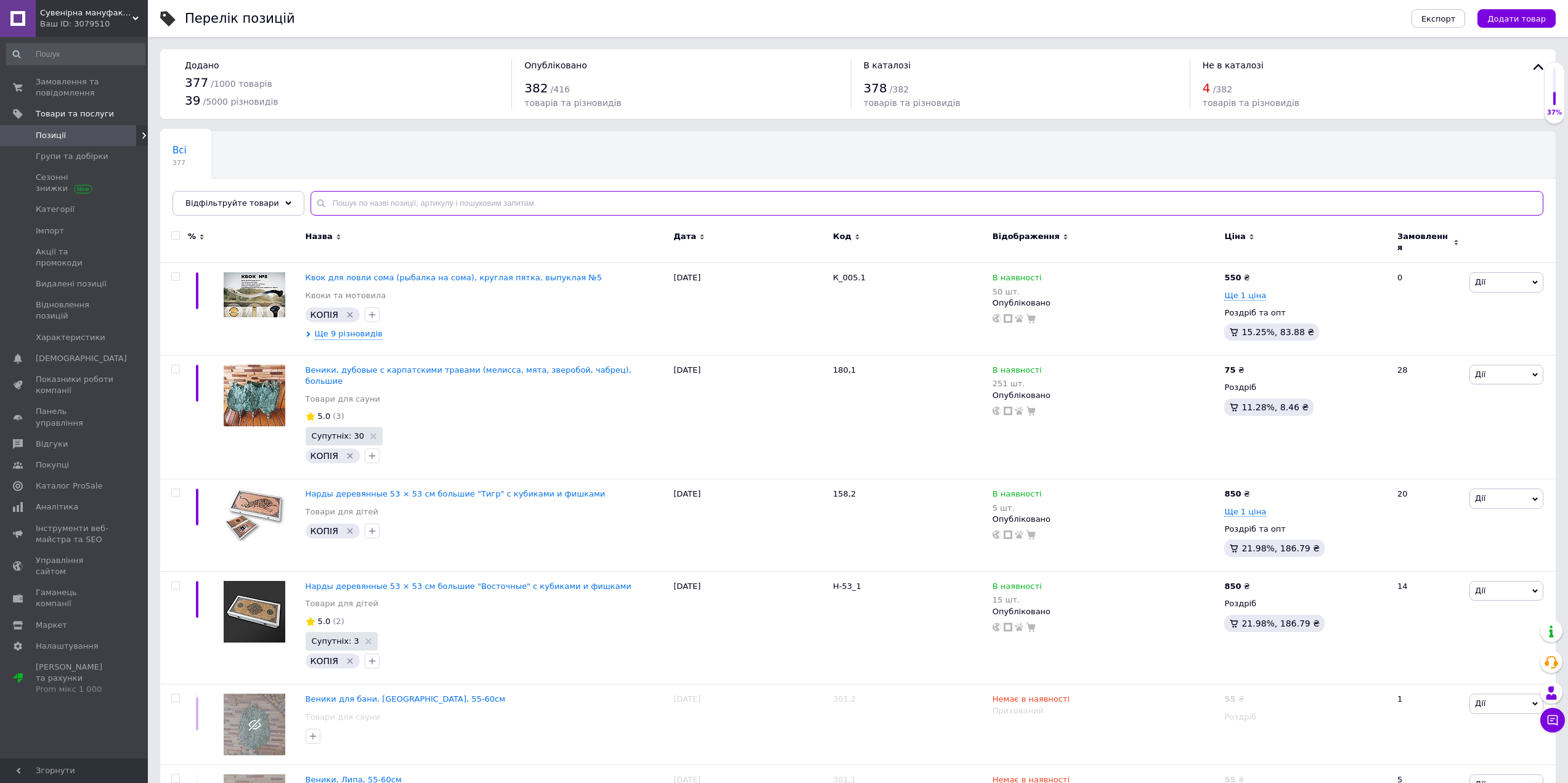
click at [419, 204] on input "text" at bounding box center [927, 202] width 1232 height 24
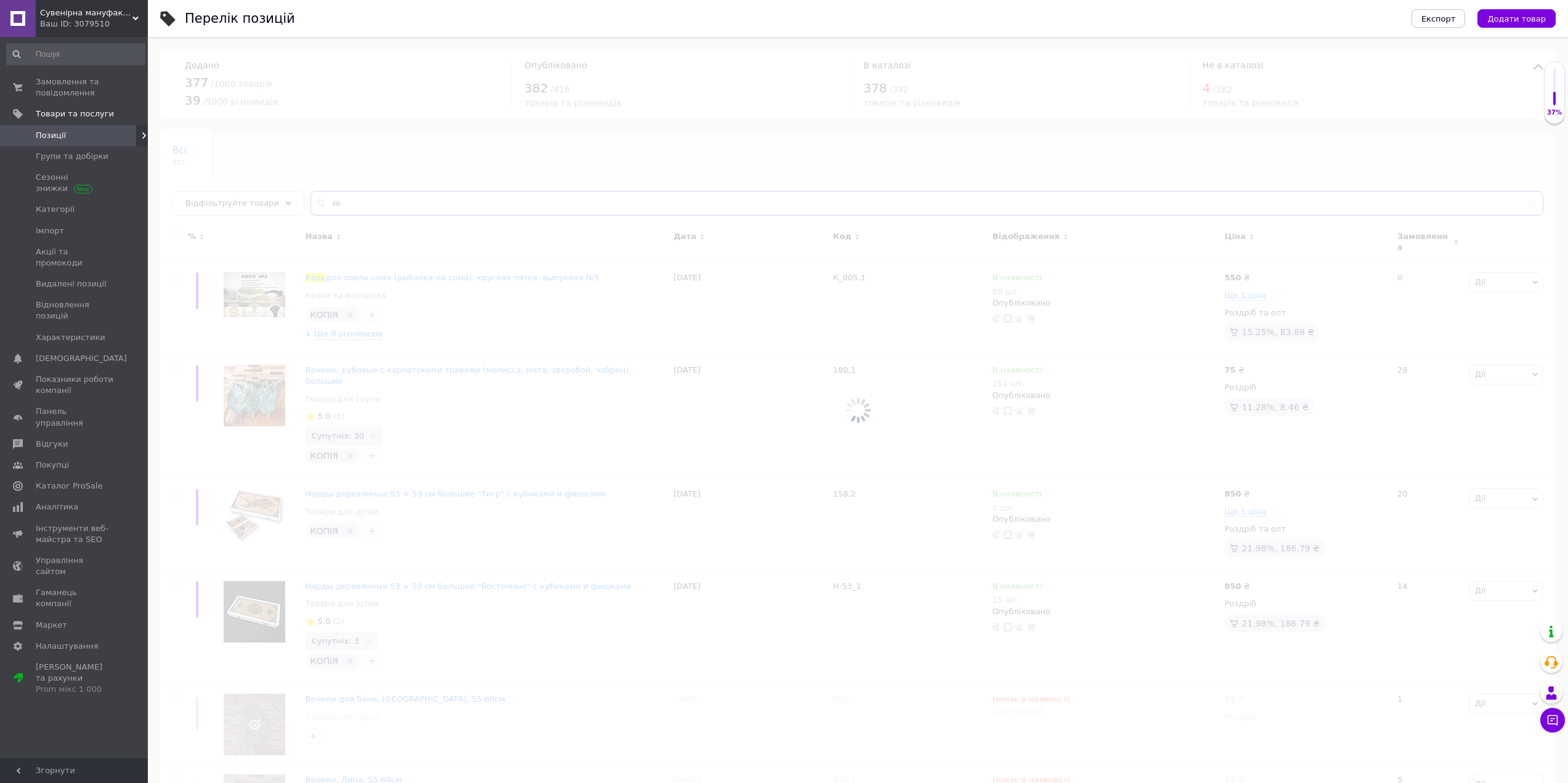
type input "к"
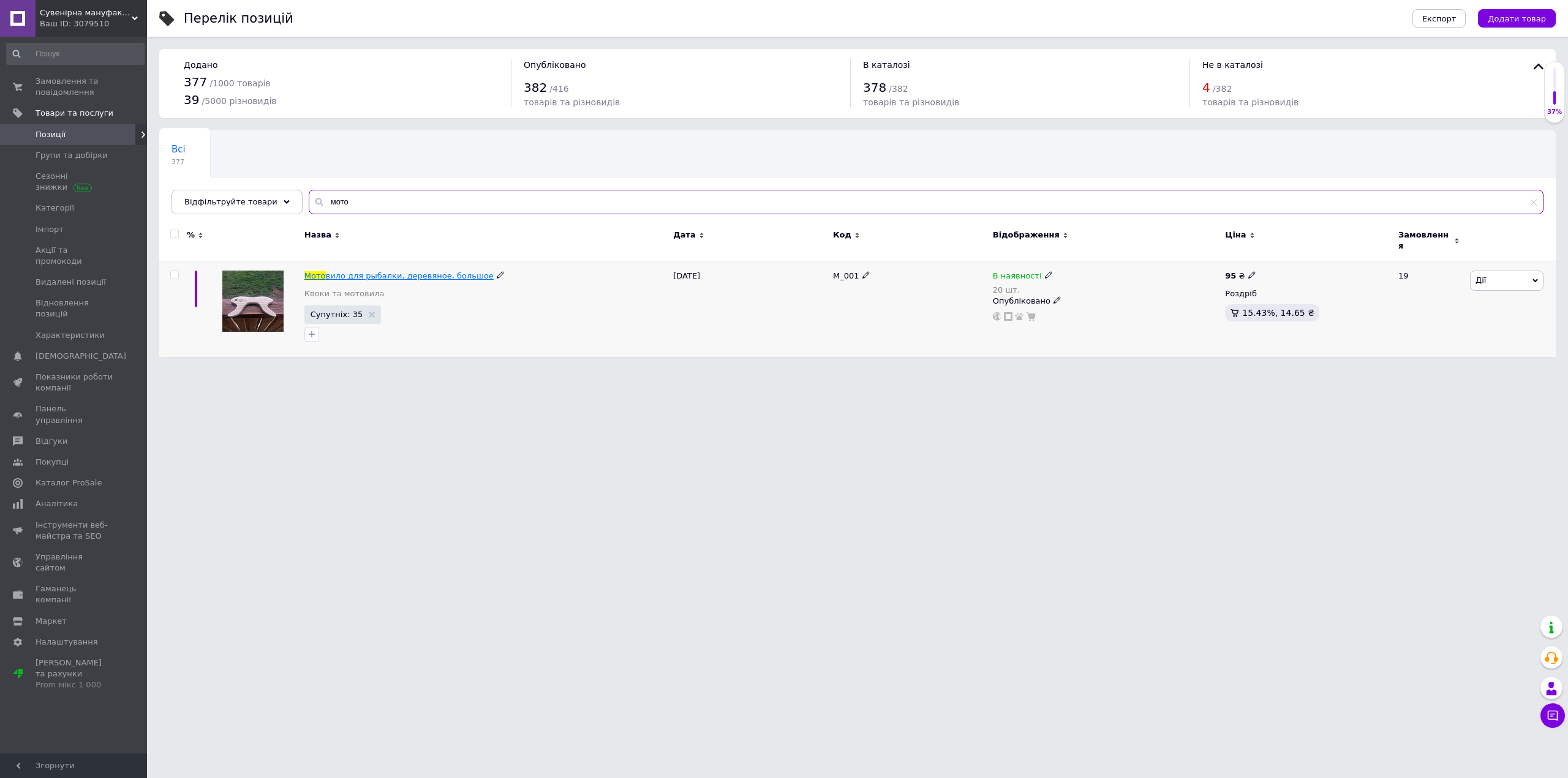
type input "мото"
click at [399, 271] on span "вило для рыбалки, деревяное, большое" at bounding box center [410, 275] width 168 height 9
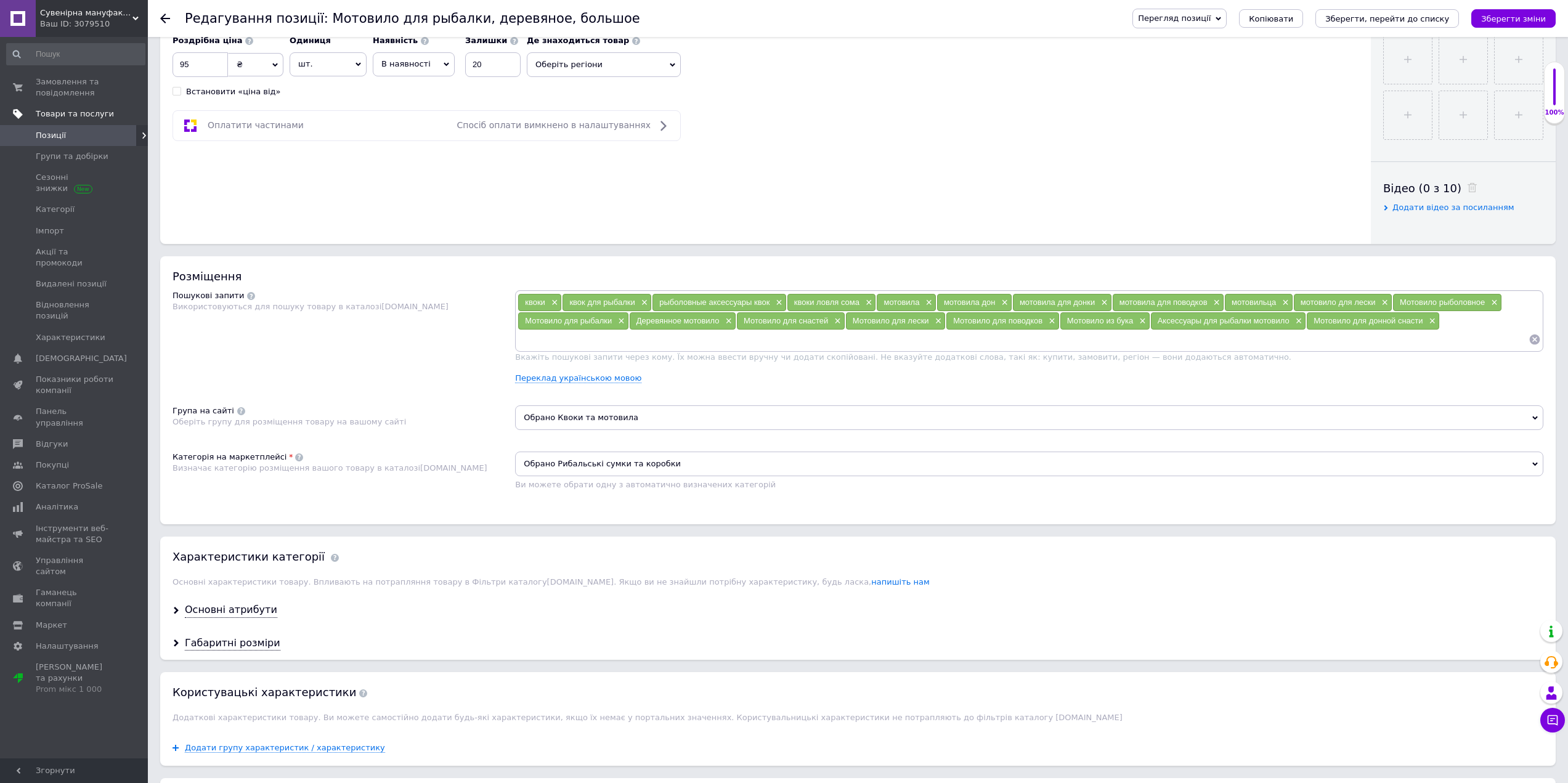
scroll to position [184, 0]
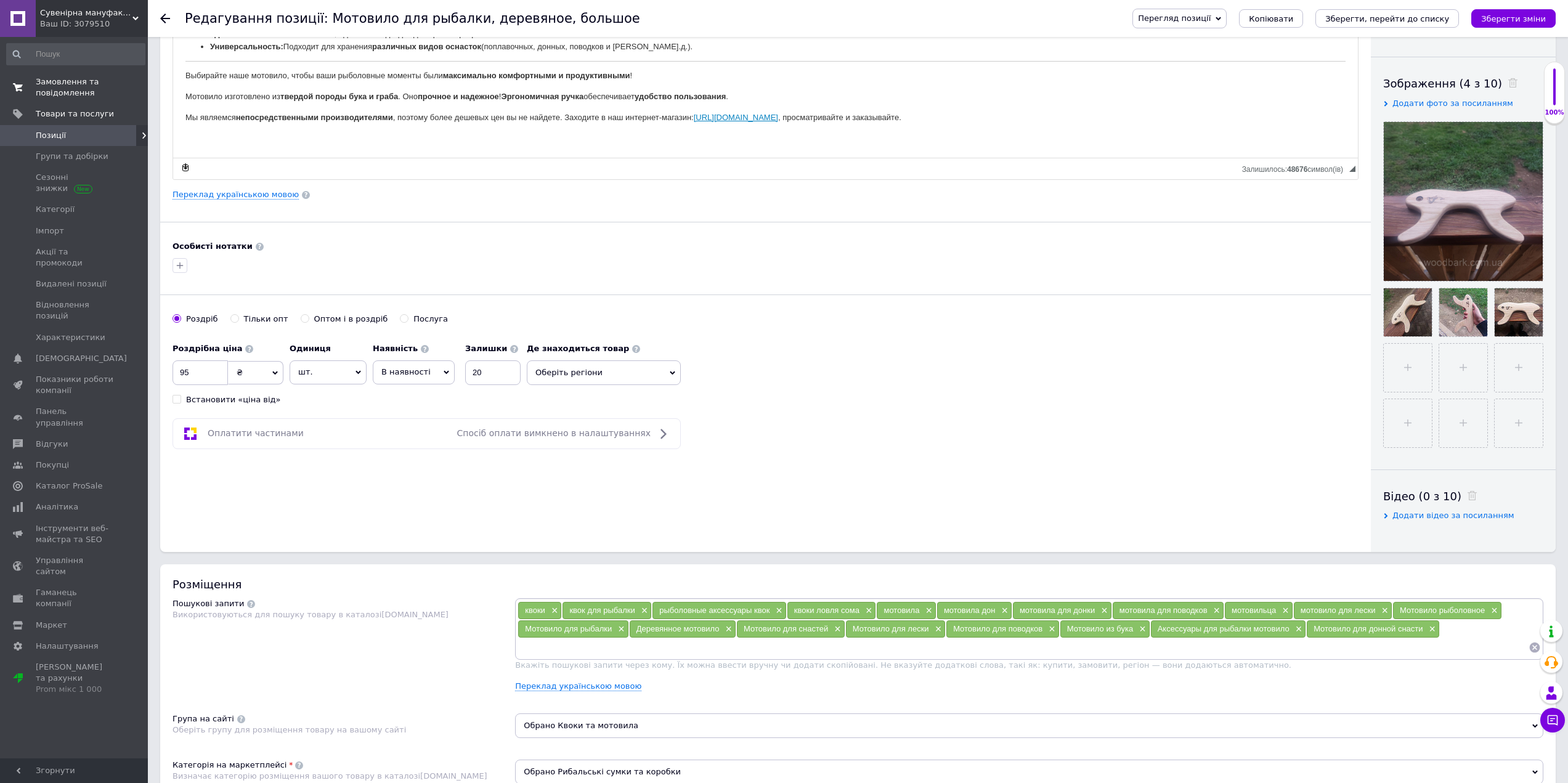
click at [60, 94] on span "Замовлення та повідомлення" at bounding box center [75, 87] width 78 height 22
